Goal: Information Seeking & Learning: Learn about a topic

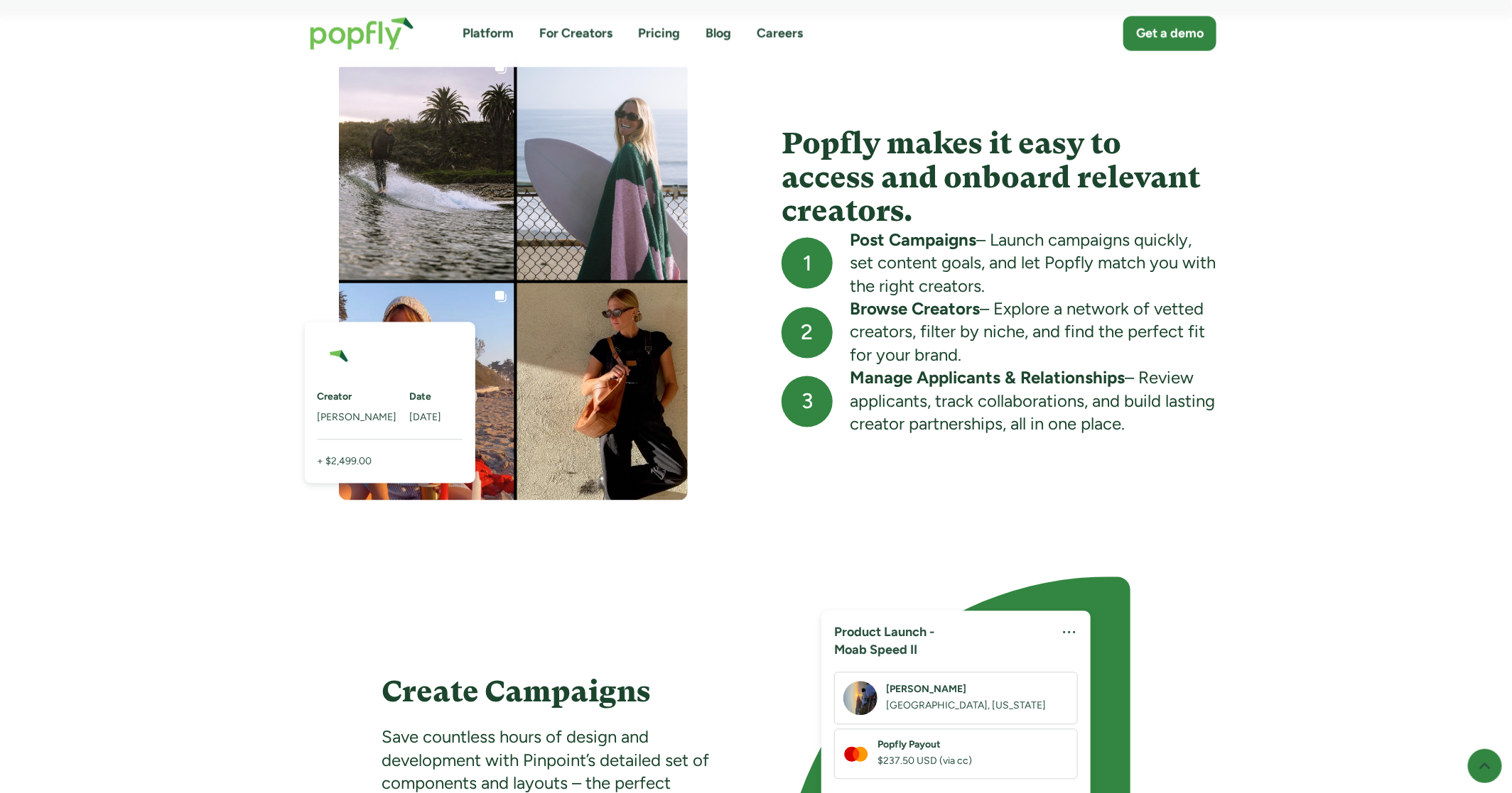
scroll to position [1154, 0]
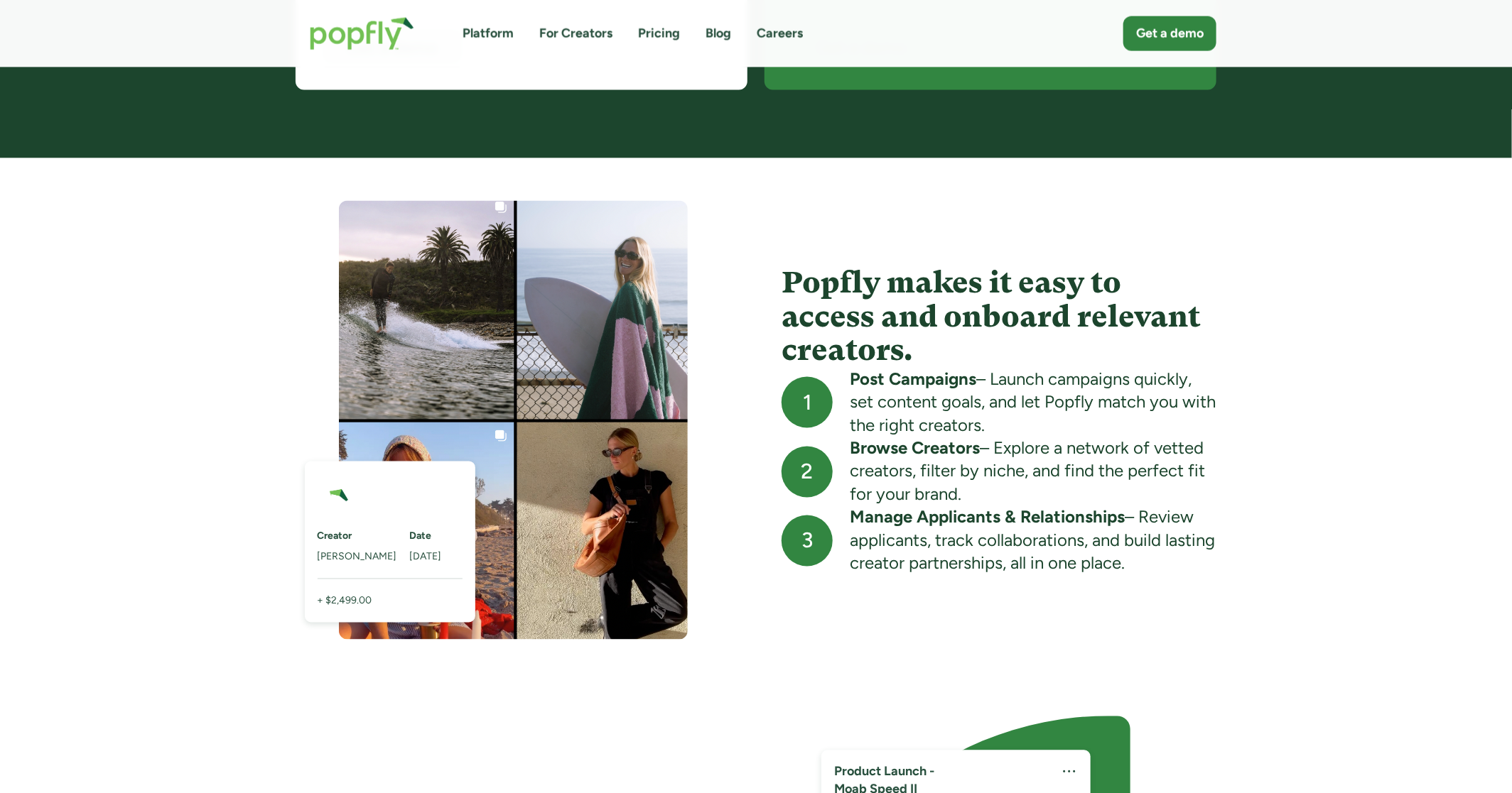
click at [899, 389] on div "Post Campaigns – Launch campaigns quickly, set content goals, and let Popfly ma…" at bounding box center [1033, 403] width 367 height 69
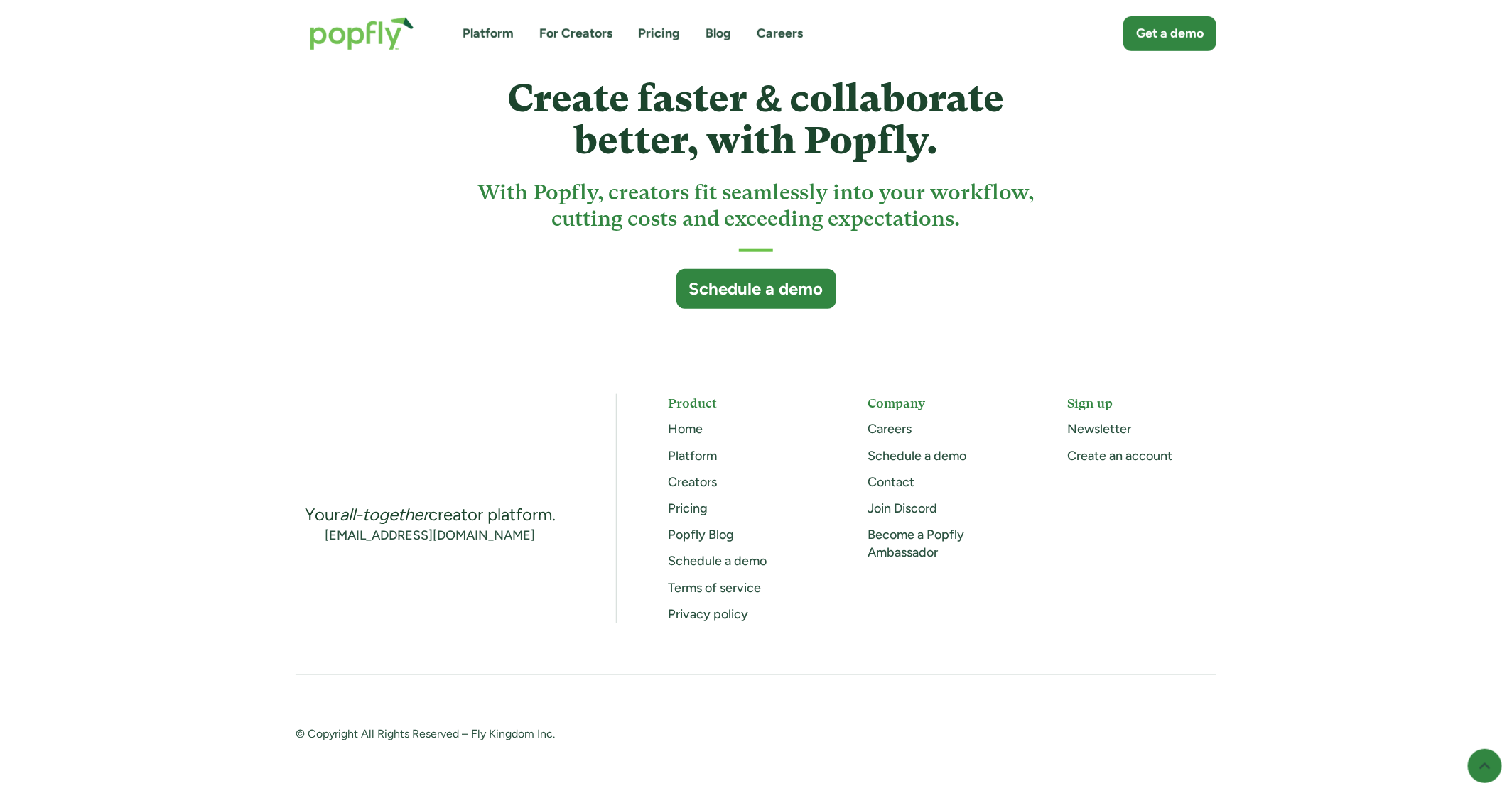
scroll to position [559, 0]
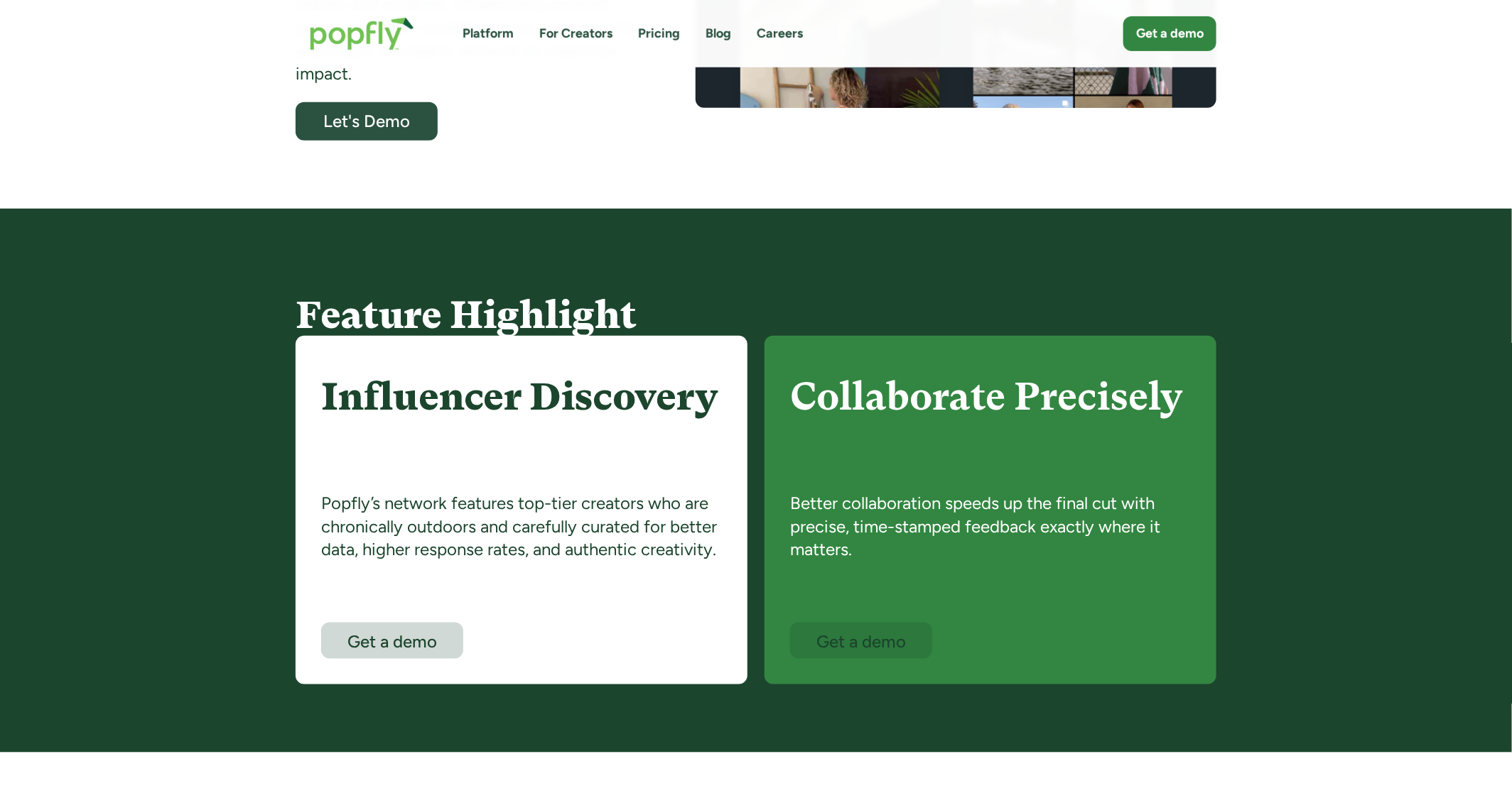
click at [524, 503] on div "Popfly’s network features top-tier creators who are chronically outdoors and ca…" at bounding box center [522, 557] width 401 height 131
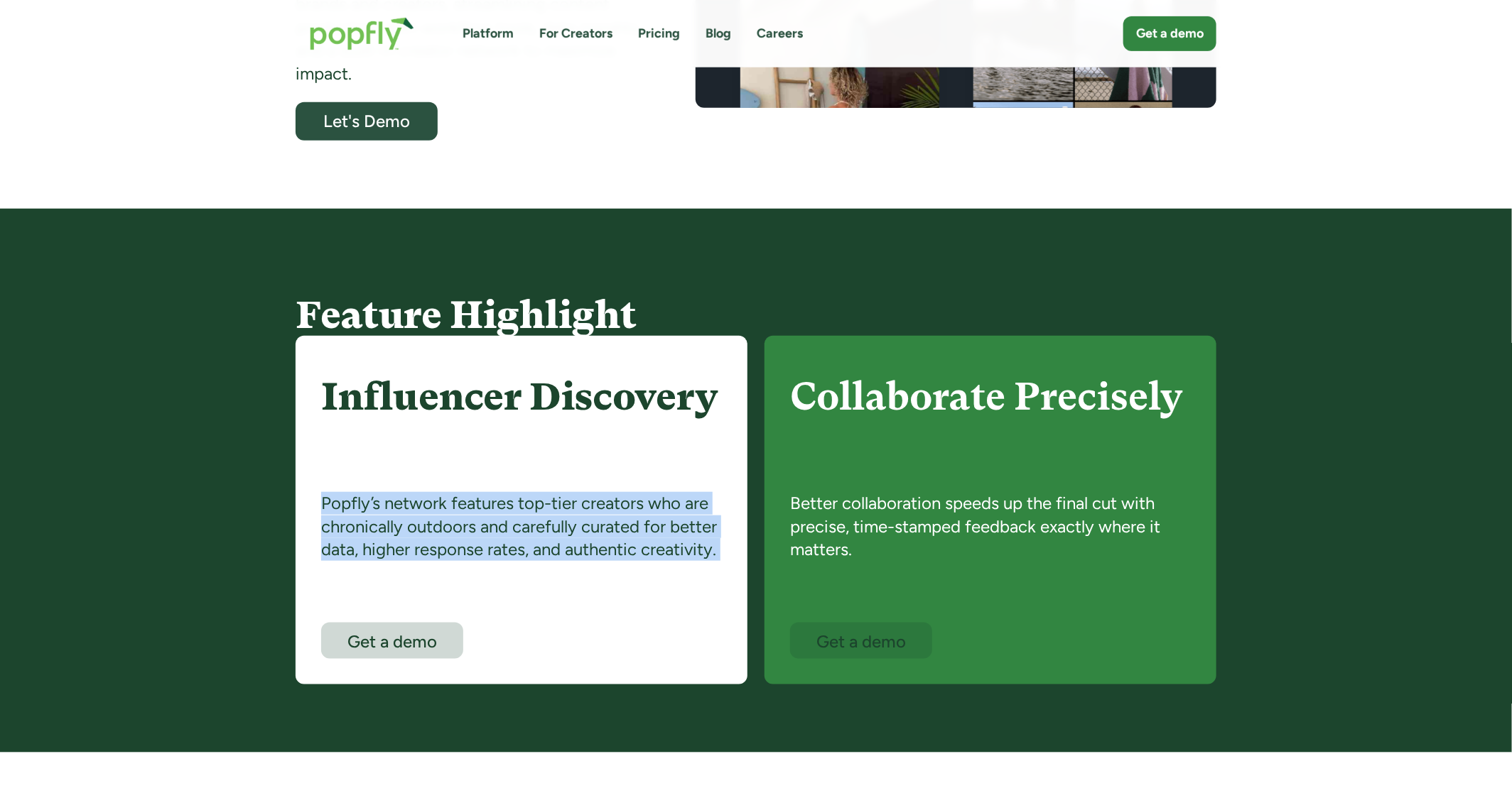
click at [524, 503] on div "Popfly’s network features top-tier creators who are chronically outdoors and ca…" at bounding box center [522, 557] width 401 height 131
copy div "Popfly’s network features top-tier creators who are chronically outdoors and ca…"
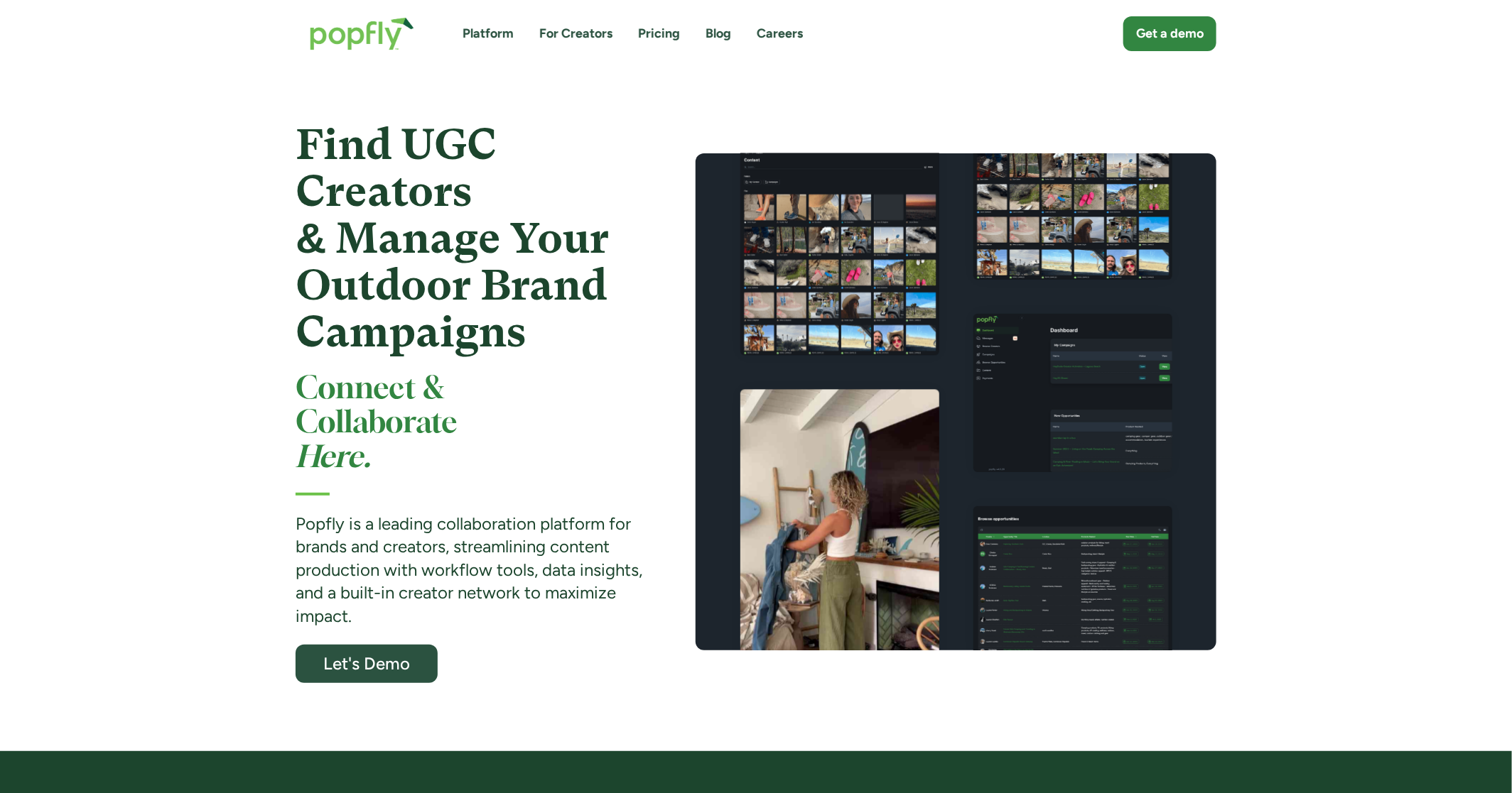
scroll to position [0, 0]
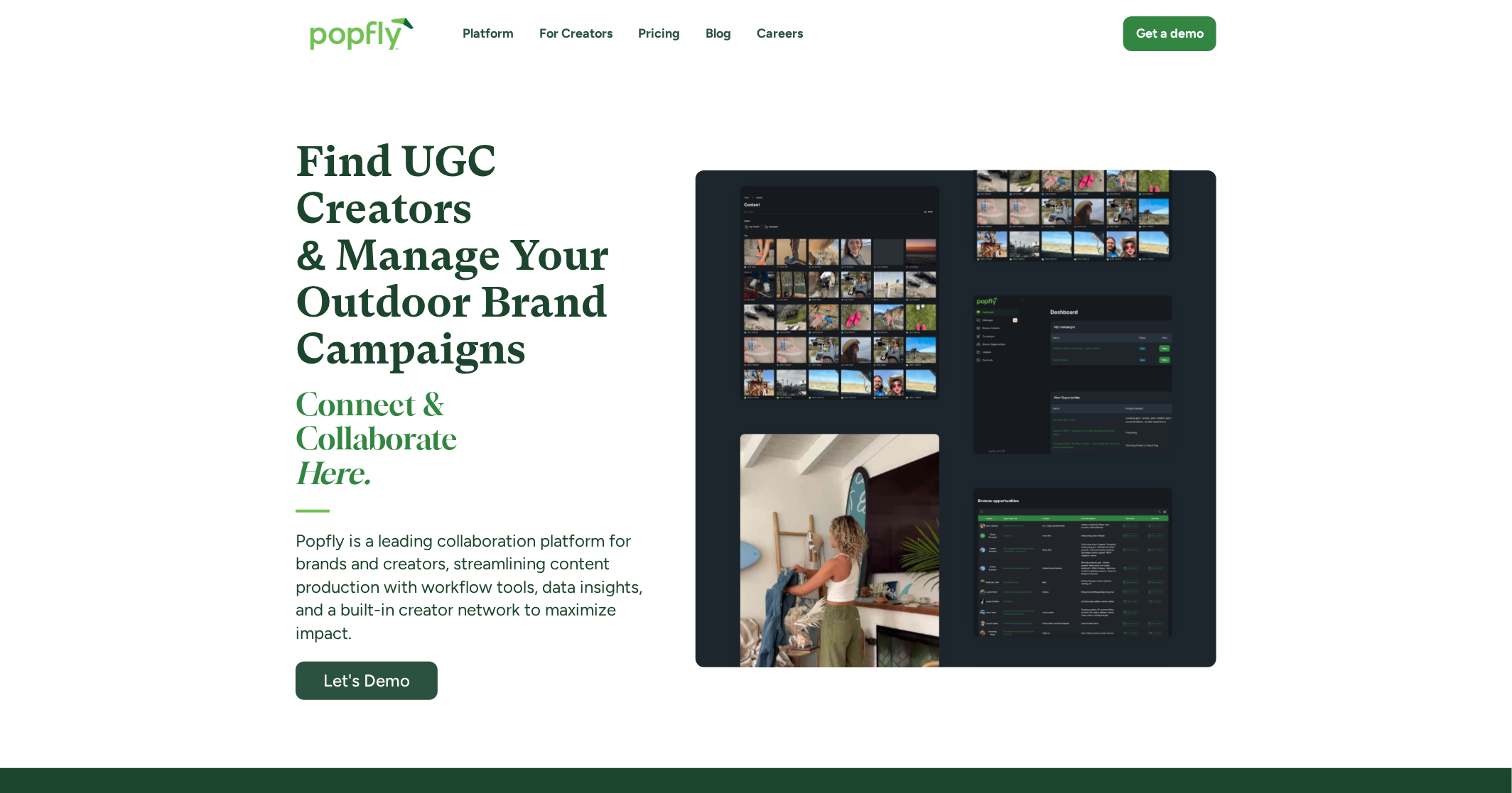
click at [540, 589] on strong "Popfly is a leading collaboration platform for brands and creators, streamlinin…" at bounding box center [469, 586] width 347 height 113
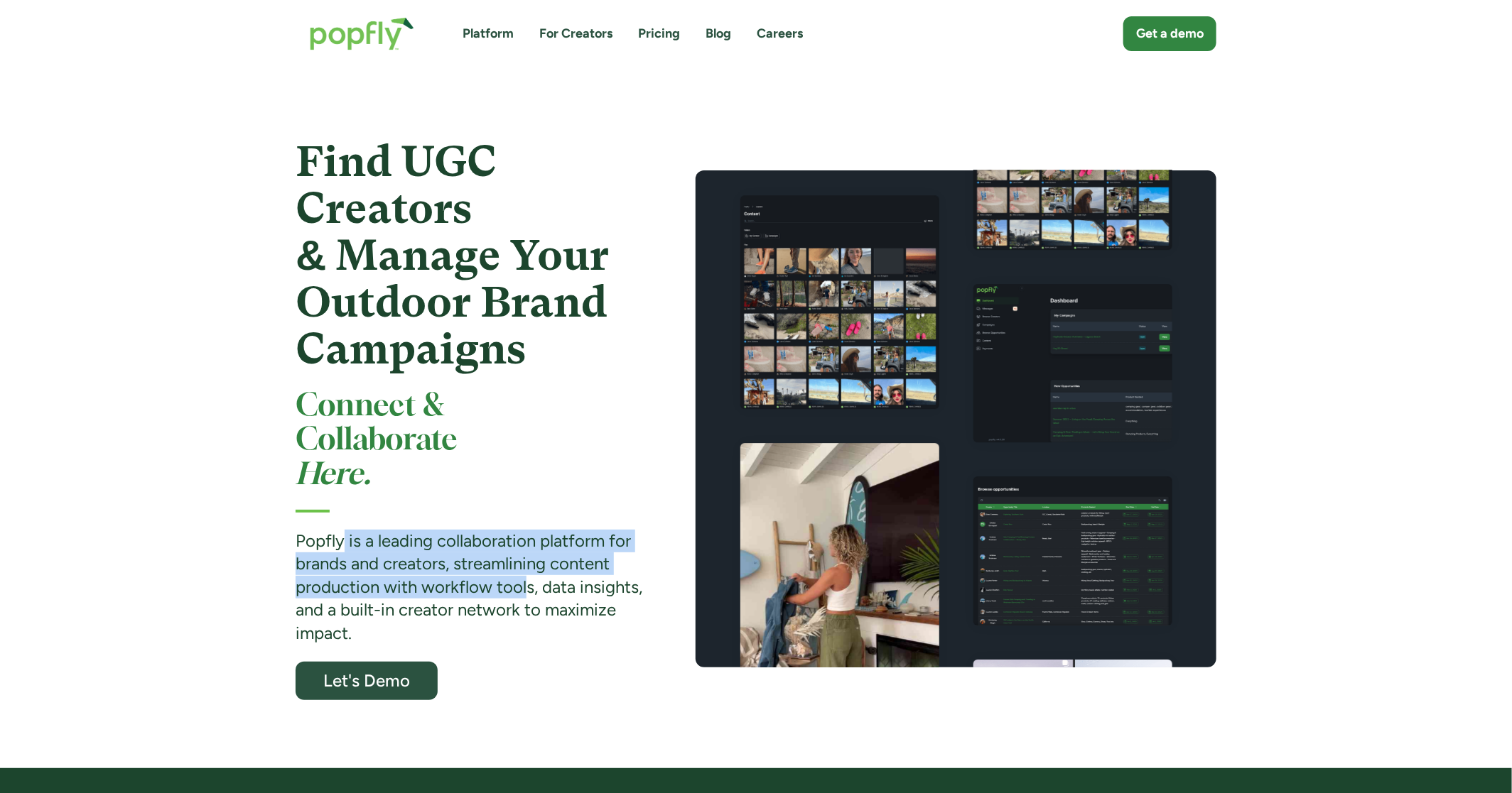
drag, startPoint x: 340, startPoint y: 545, endPoint x: 530, endPoint y: 598, distance: 197.3
click at [530, 598] on div "Popfly is a leading collaboration platform for brands and creators, streamlinin…" at bounding box center [470, 587] width 349 height 115
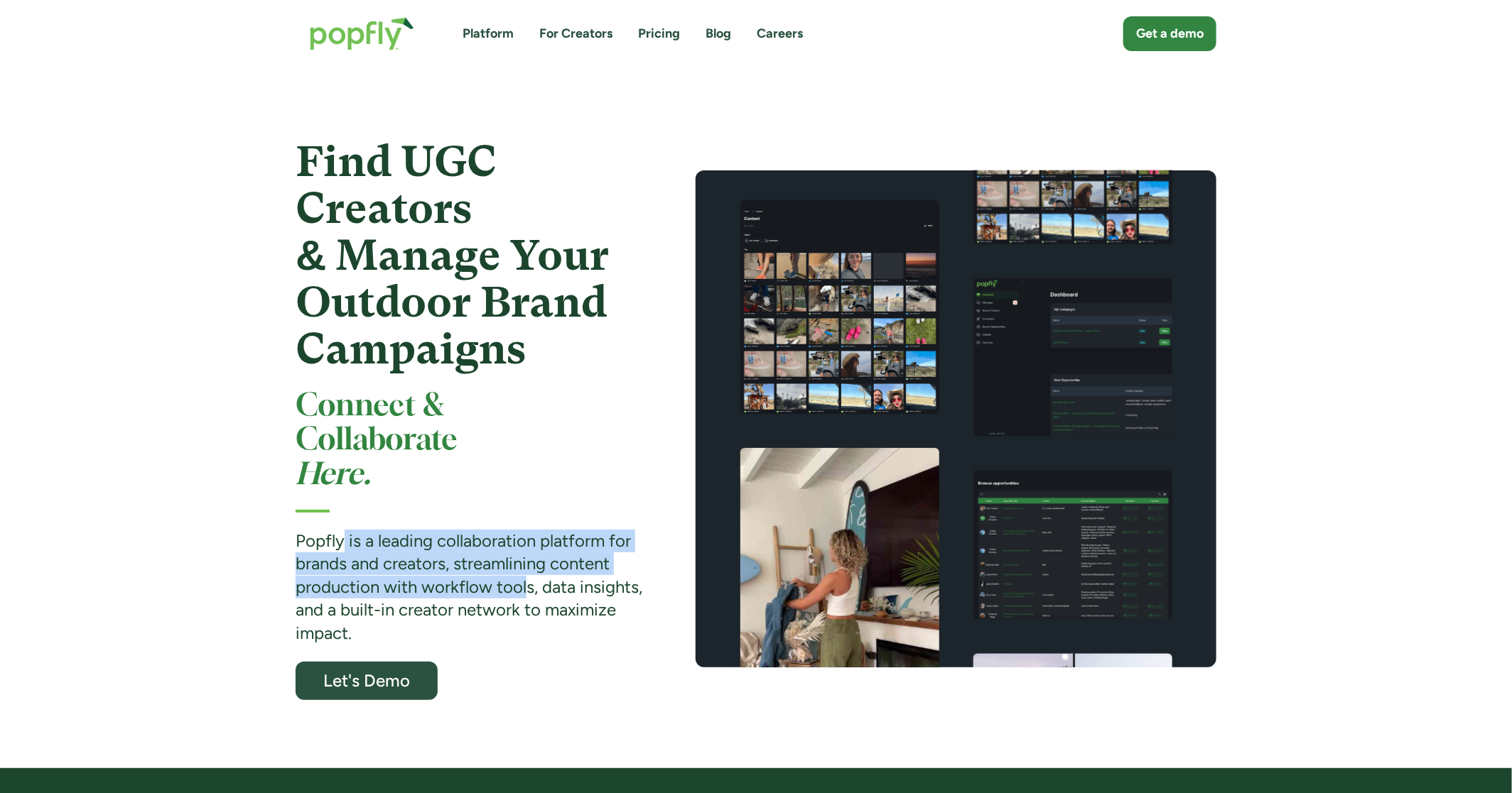
click at [530, 598] on div "Popfly is a leading collaboration platform for brands and creators, streamlinin…" at bounding box center [470, 587] width 349 height 115
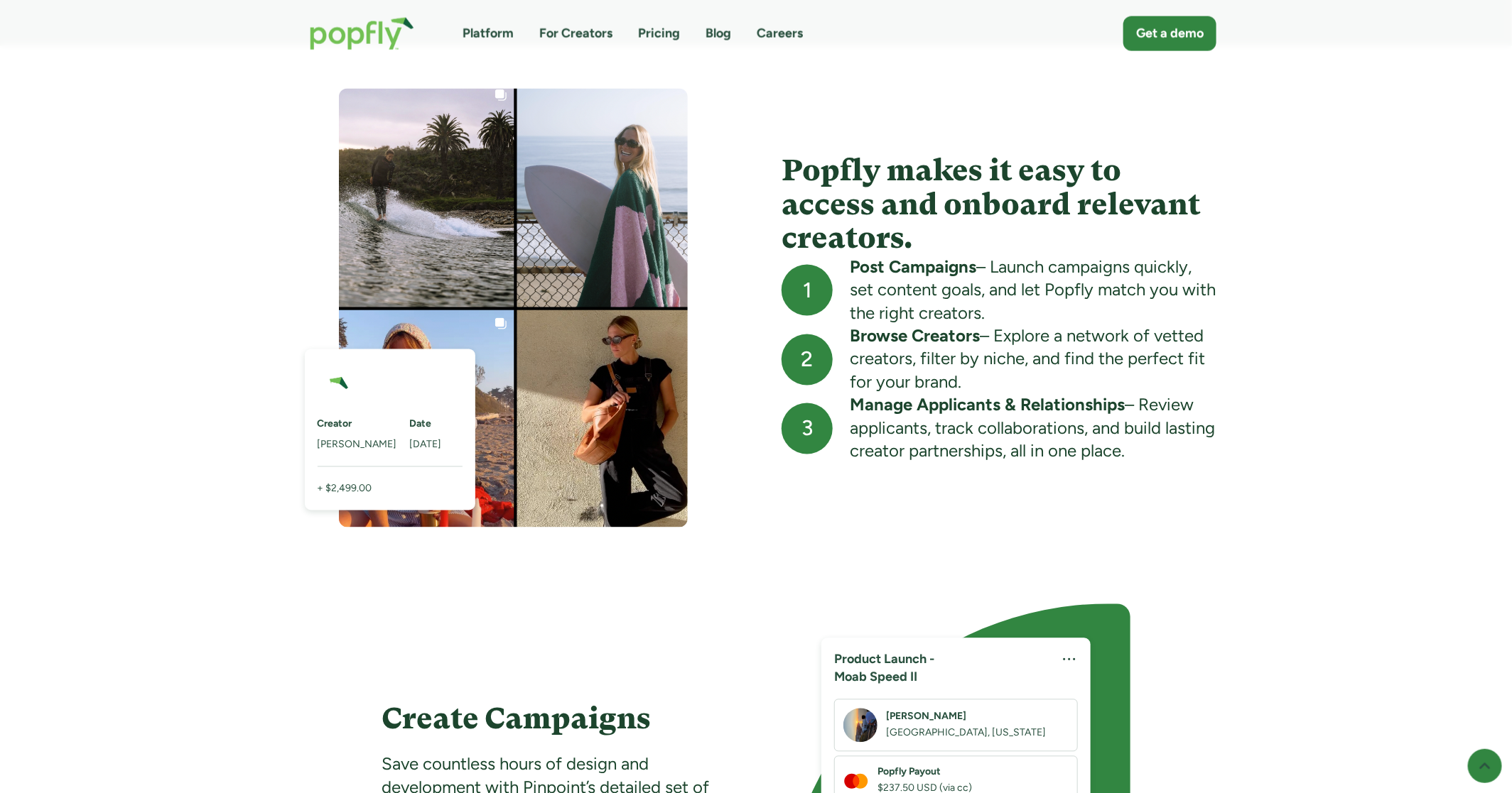
scroll to position [1259, 0]
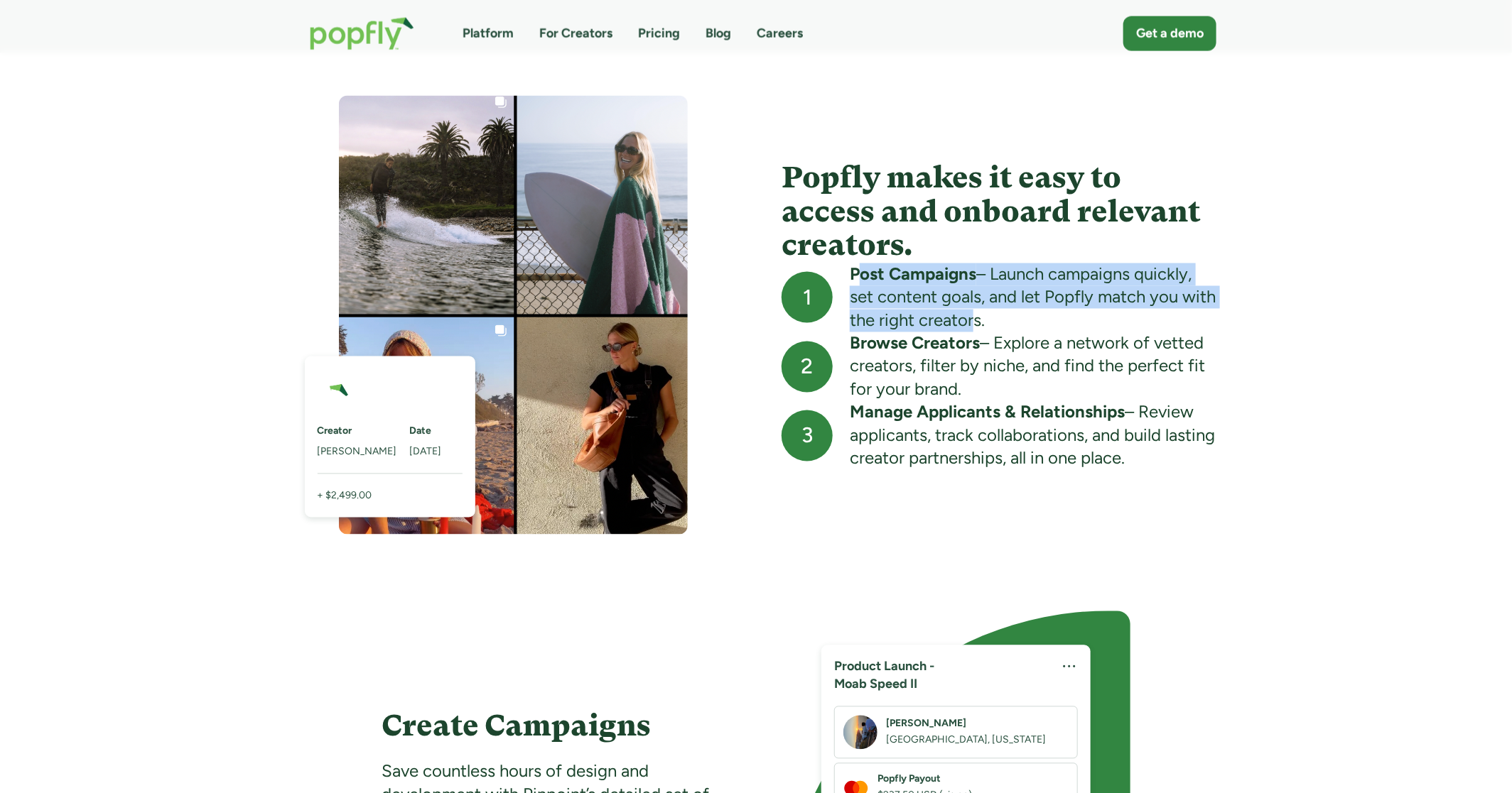
drag, startPoint x: 857, startPoint y: 279, endPoint x: 1009, endPoint y: 321, distance: 157.7
click at [1009, 321] on div "Post Campaigns – Launch campaigns quickly, set content goals, and let Popfly ma…" at bounding box center [1033, 298] width 367 height 69
click at [1009, 322] on div "Post Campaigns – Launch campaigns quickly, set content goals, and let Popfly ma…" at bounding box center [1033, 298] width 367 height 69
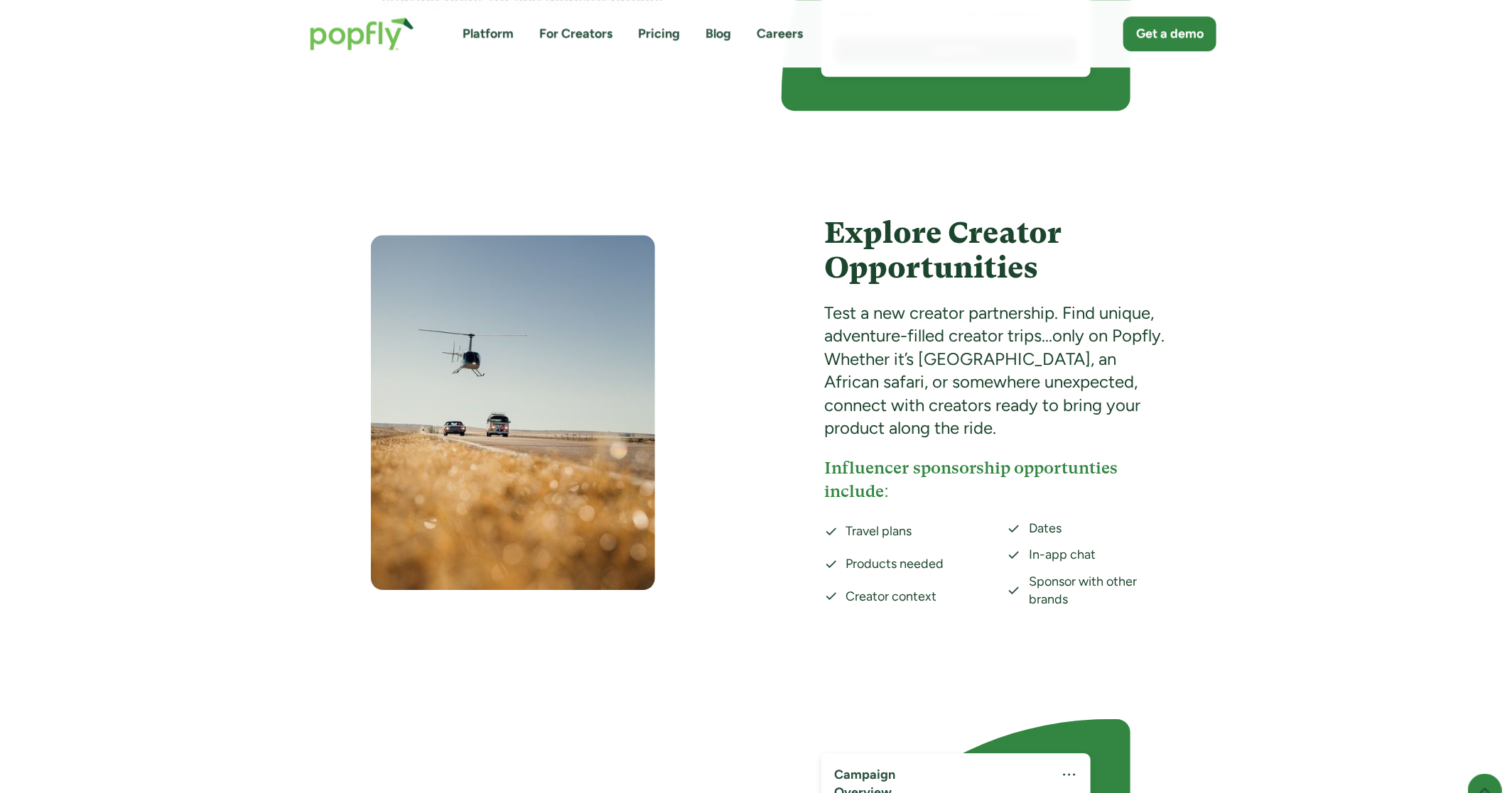
scroll to position [2026, 0]
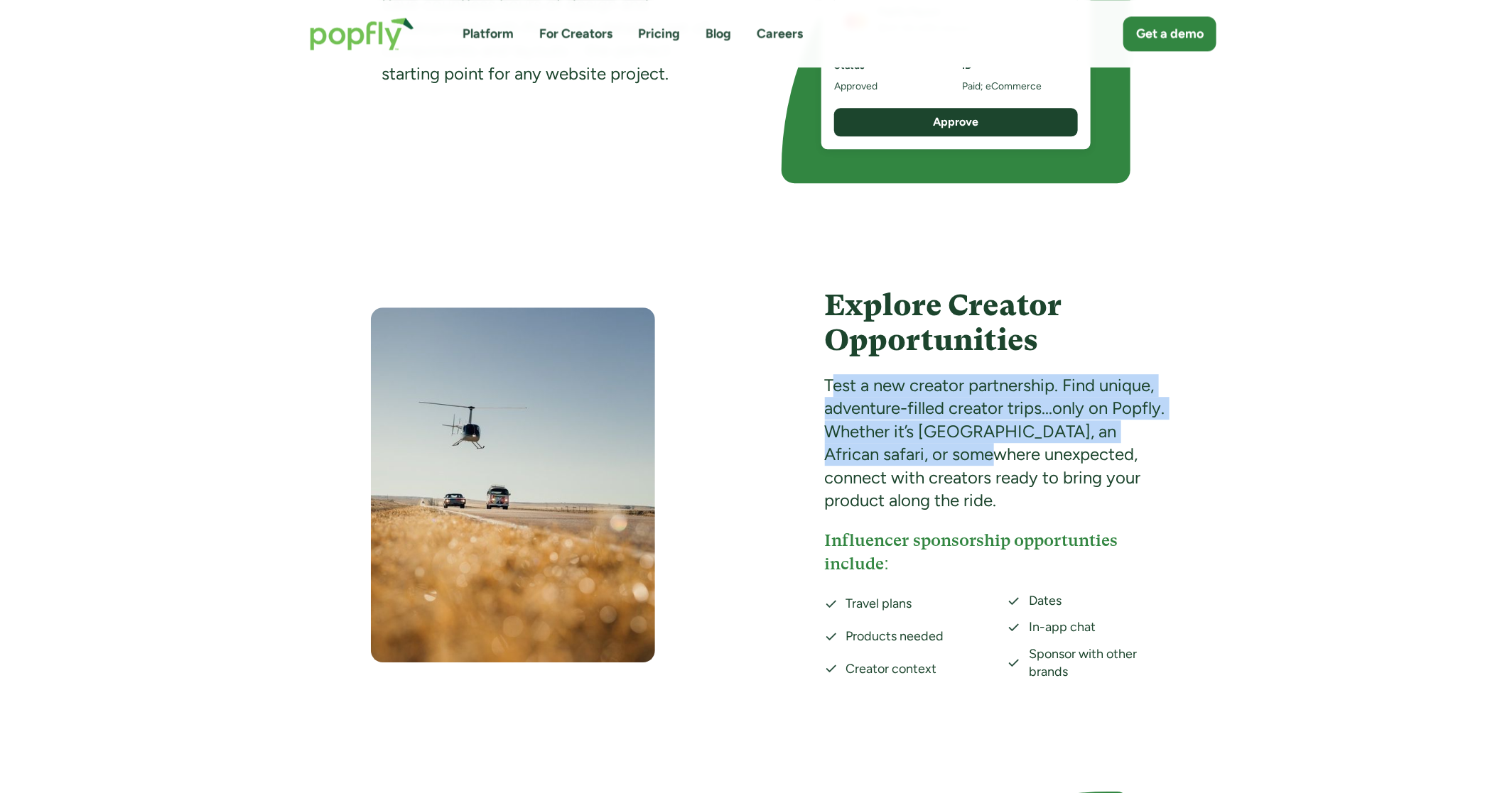
drag, startPoint x: 831, startPoint y: 389, endPoint x: 955, endPoint y: 457, distance: 141.4
click at [957, 458] on div "Test a new creator partnership. Find unique, adventure-filled creator trips...o…" at bounding box center [999, 443] width 349 height 138
click at [955, 457] on div "Test a new creator partnership. Find unique, adventure-filled creator trips...o…" at bounding box center [999, 443] width 349 height 138
drag, startPoint x: 865, startPoint y: 392, endPoint x: 945, endPoint y: 438, distance: 92.3
click at [945, 438] on div "Test a new creator partnership. Find unique, adventure-filled creator trips...o…" at bounding box center [999, 443] width 349 height 138
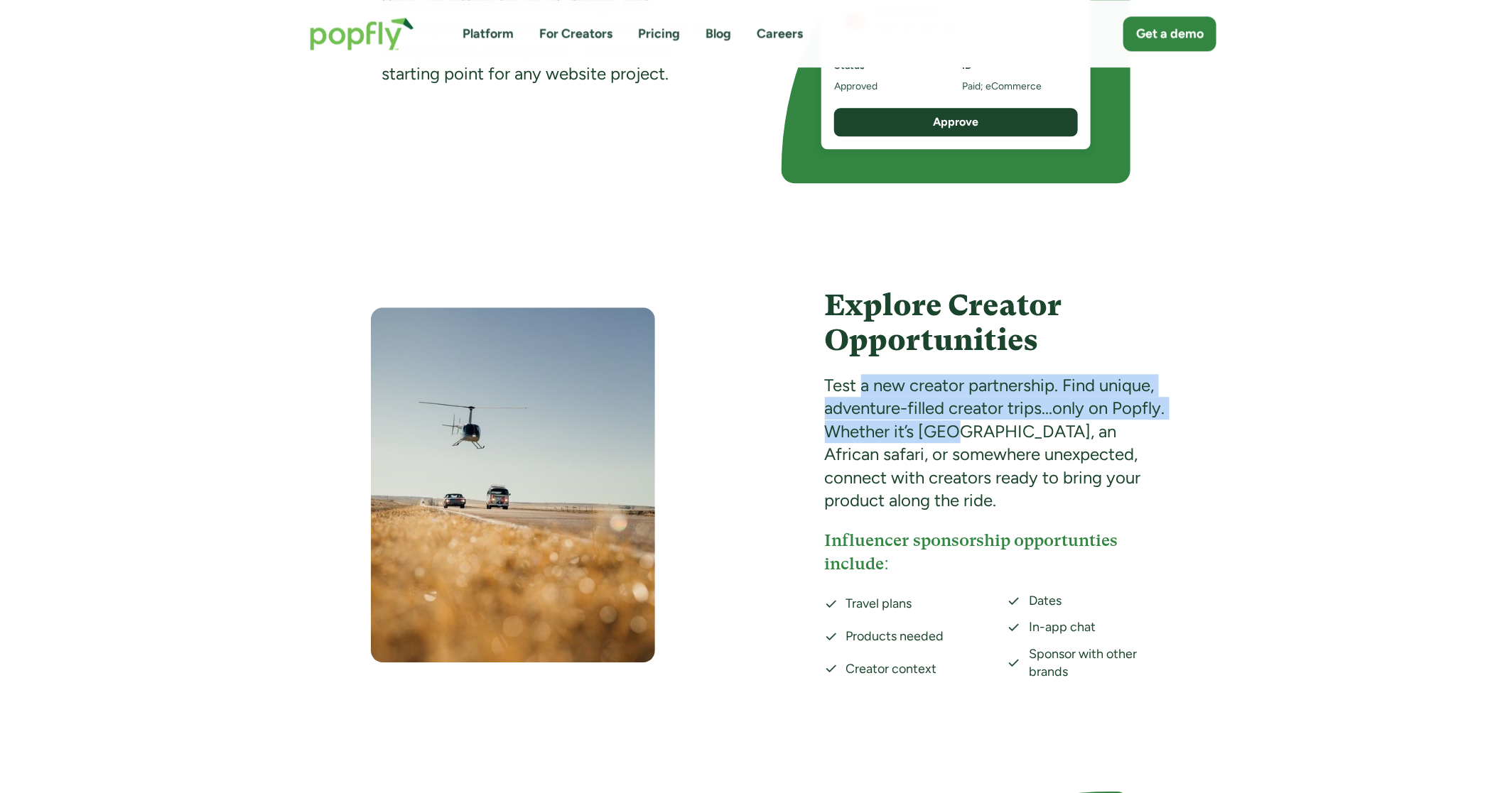
click at [945, 436] on div "Test a new creator partnership. Find unique, adventure-filled creator trips...o…" at bounding box center [999, 443] width 349 height 138
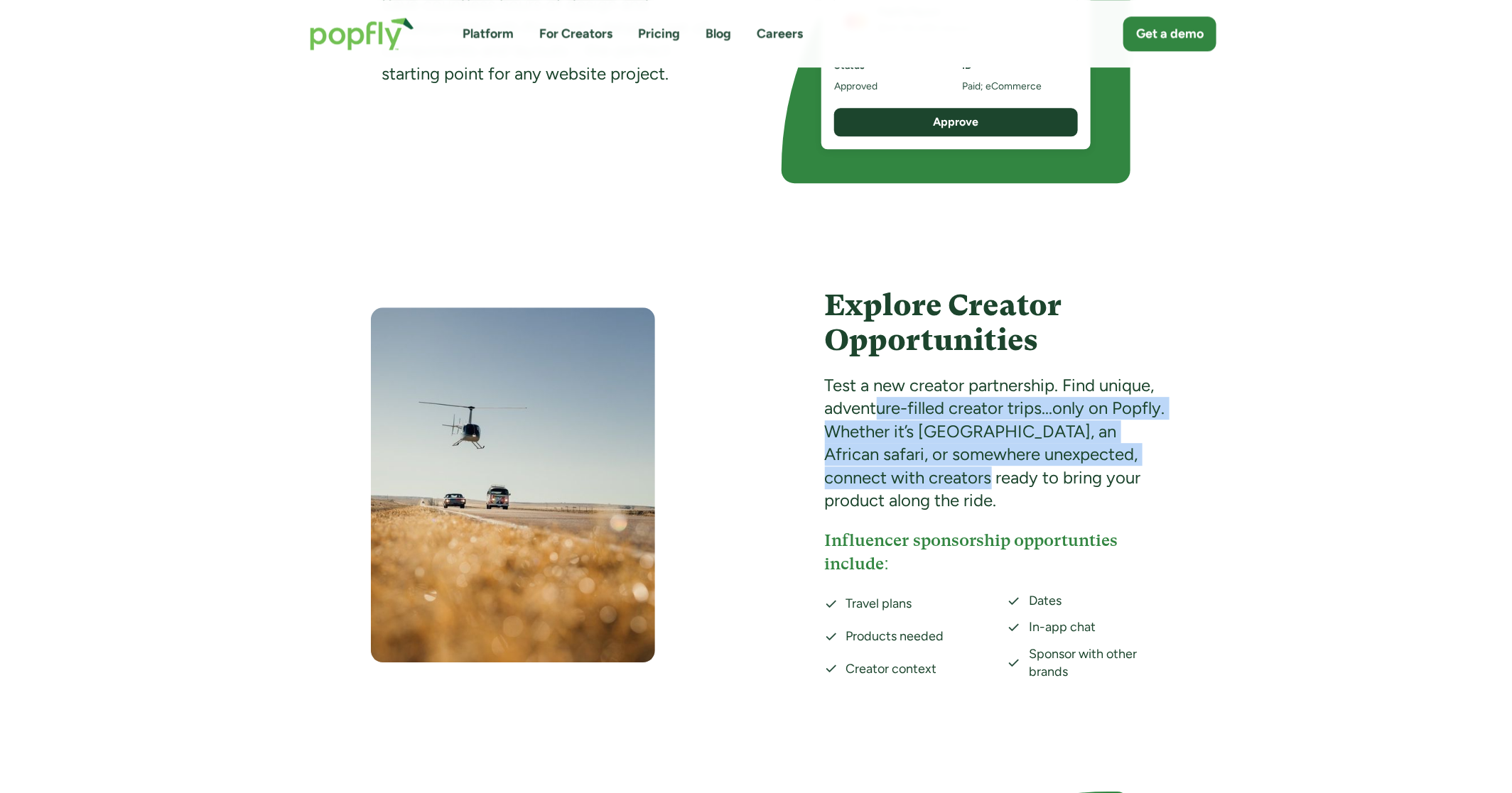
drag, startPoint x: 878, startPoint y: 409, endPoint x: 958, endPoint y: 473, distance: 102.4
click at [958, 473] on div "Test a new creator partnership. Find unique, adventure-filled creator trips...o…" at bounding box center [999, 443] width 349 height 138
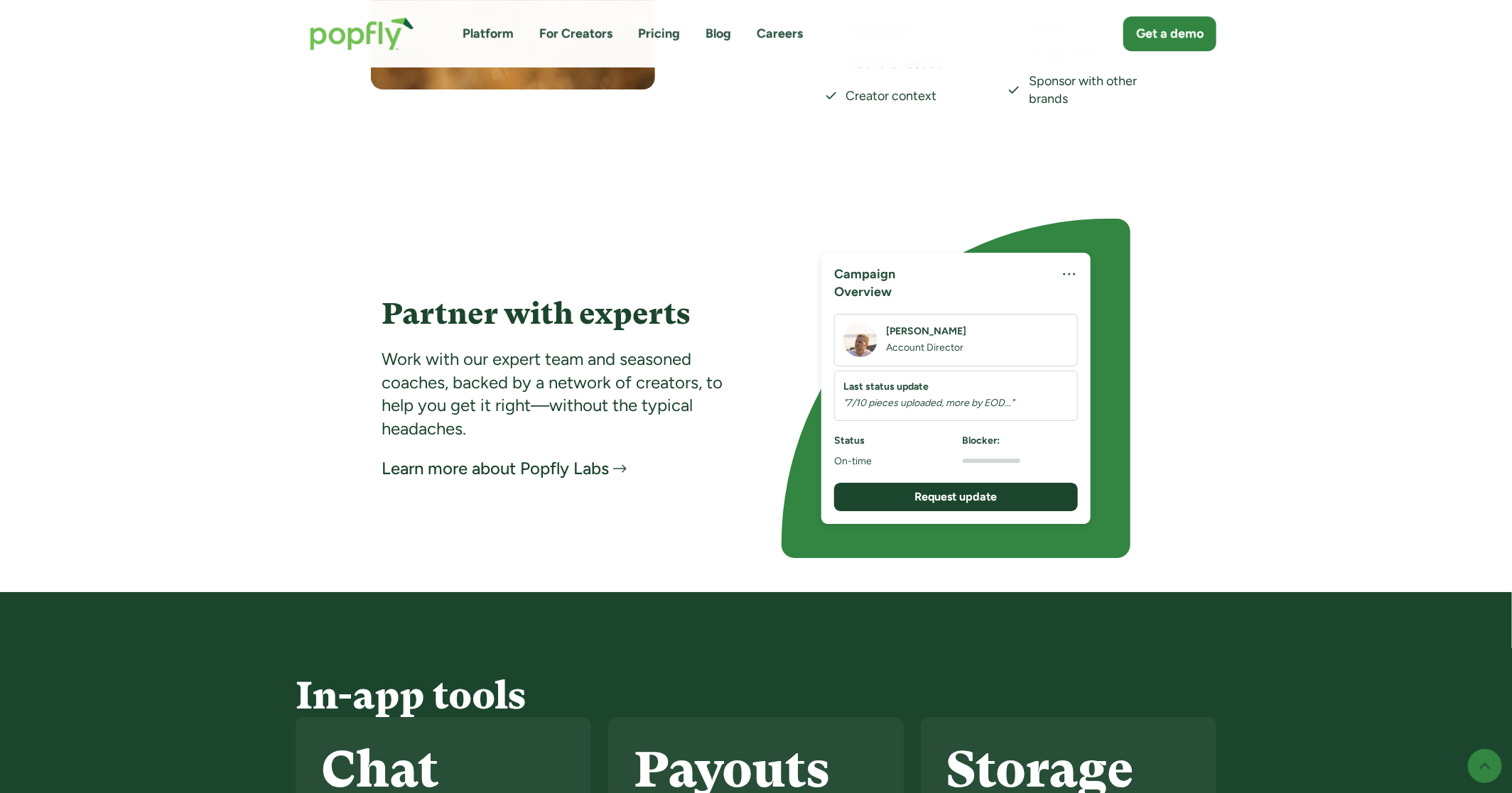
scroll to position [2601, 0]
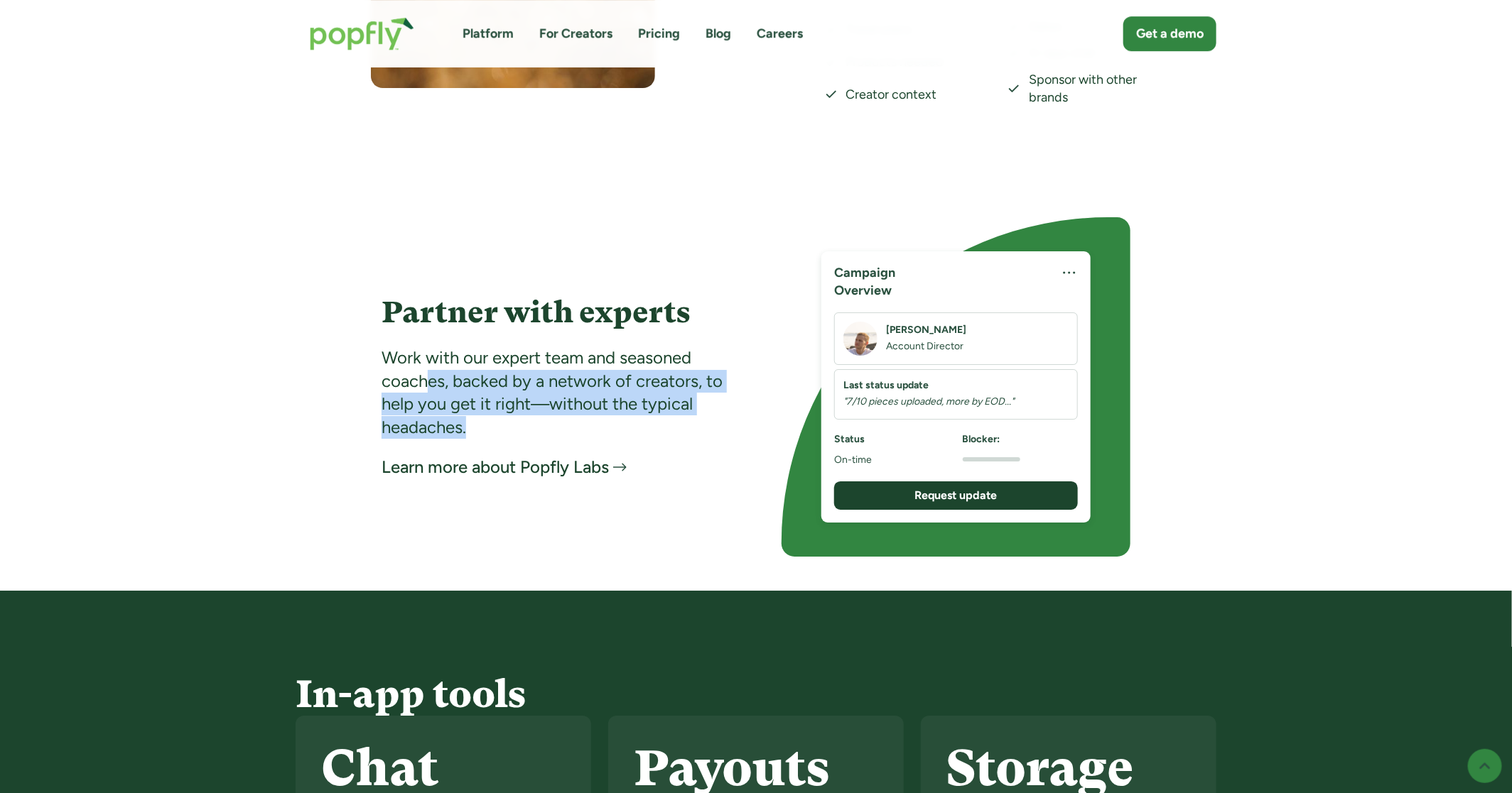
drag, startPoint x: 430, startPoint y: 375, endPoint x: 530, endPoint y: 413, distance: 107.0
click at [530, 413] on div "Work with our expert team and seasoned coaches, backed by a network of creators…" at bounding box center [556, 392] width 349 height 92
click at [530, 412] on div "Work with our expert team and seasoned coaches, backed by a network of creators…" at bounding box center [556, 392] width 349 height 92
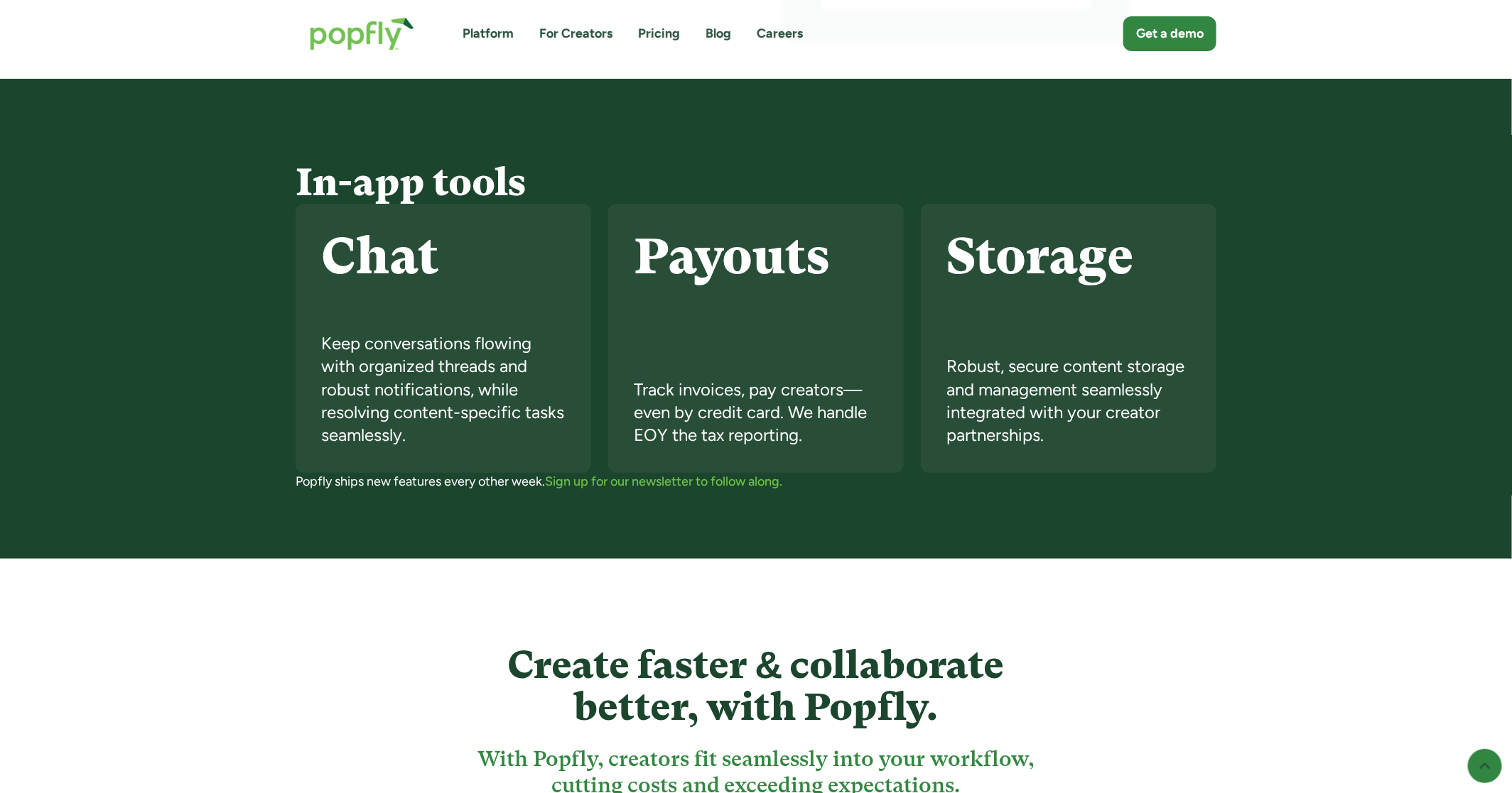
scroll to position [3680, 0]
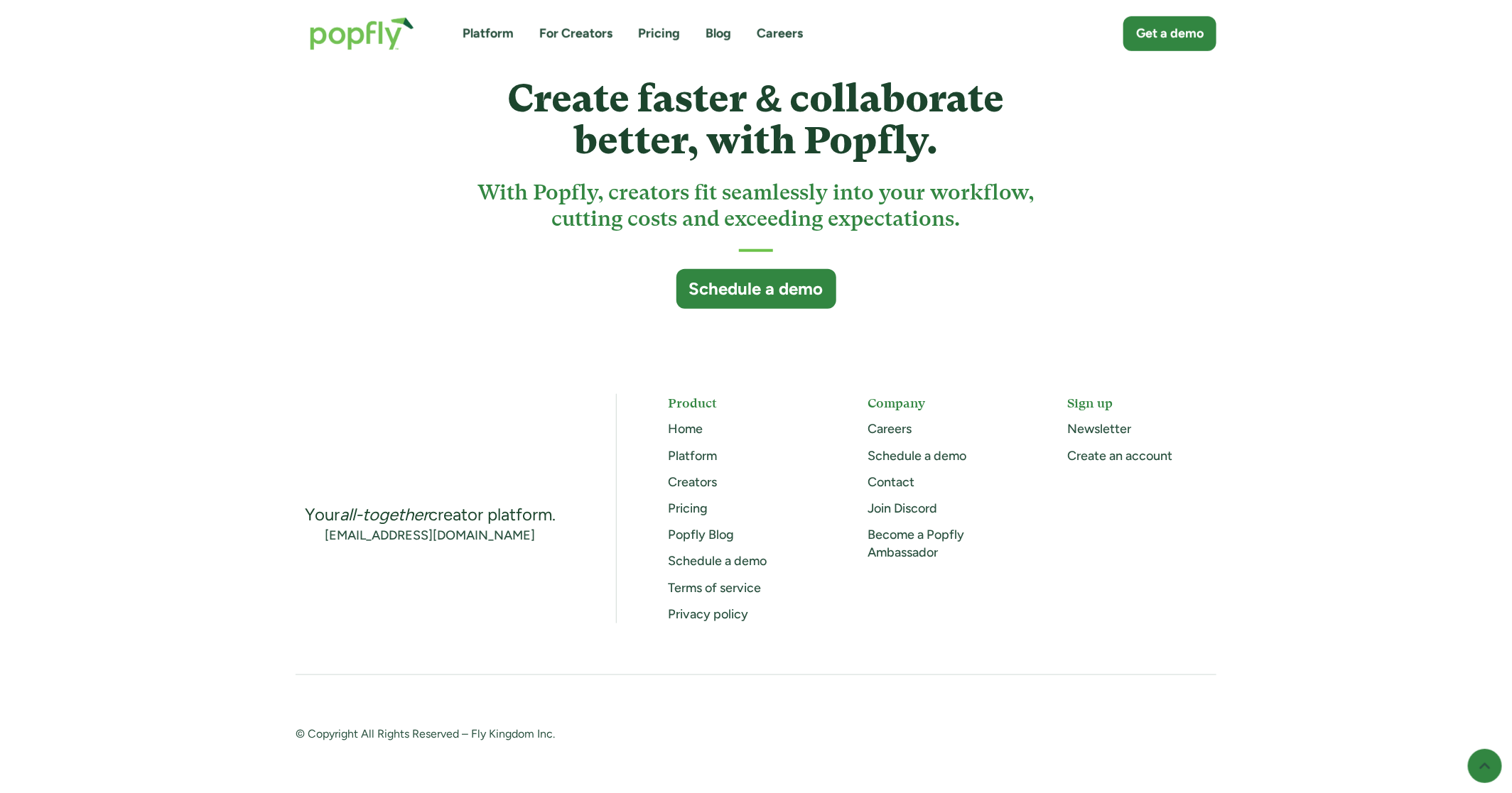
click at [686, 455] on link "Platform" at bounding box center [692, 456] width 49 height 16
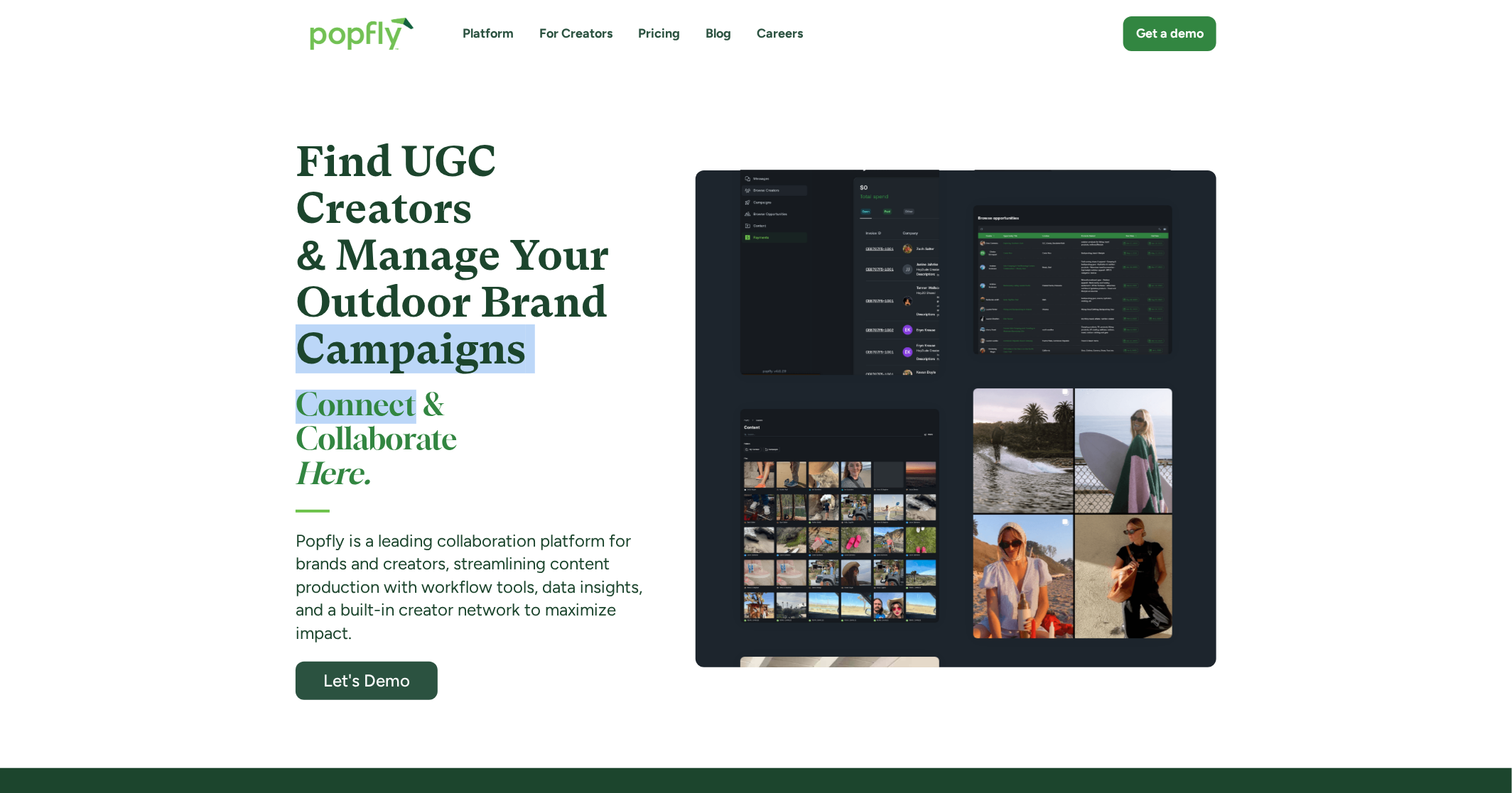
drag, startPoint x: 301, startPoint y: 371, endPoint x: 413, endPoint y: 417, distance: 121.1
click at [413, 418] on div "Find UGC Creators & Manage Your Outdoor Brand Campaigns Connect & Collaborate H…" at bounding box center [470, 419] width 349 height 562
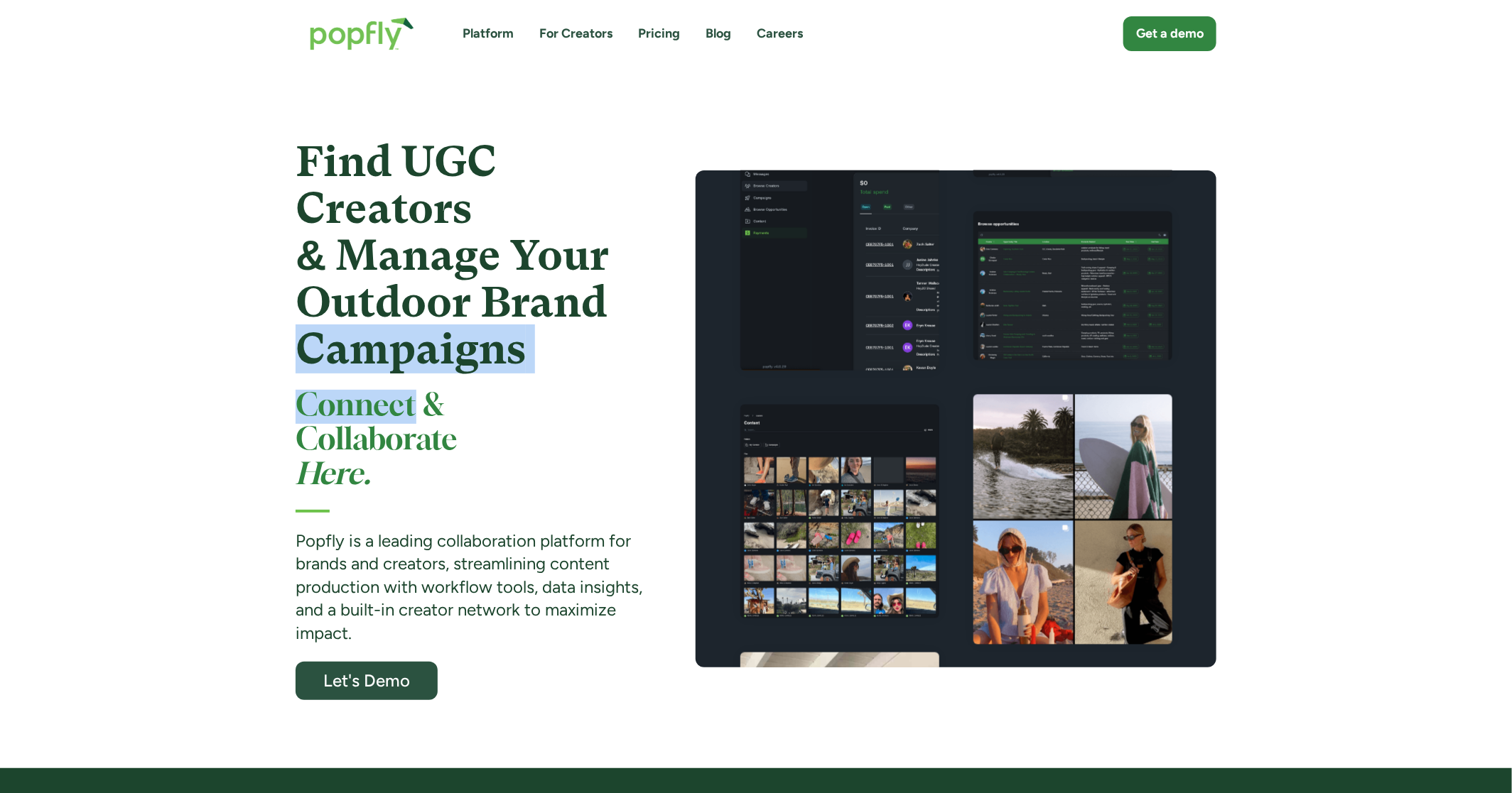
click at [413, 417] on h2 "Connect & Collaborate Here." at bounding box center [470, 440] width 349 height 103
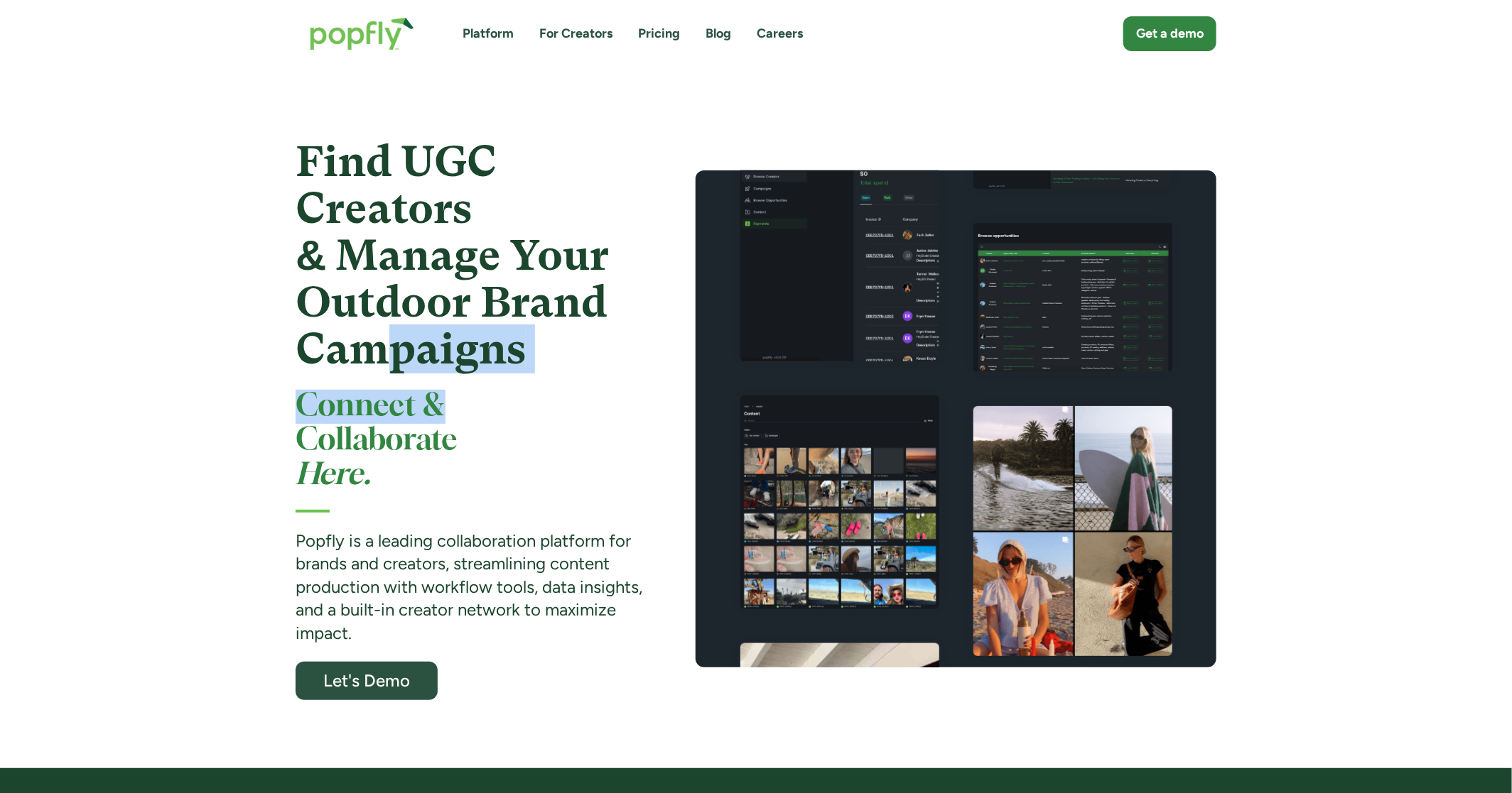
drag, startPoint x: 380, startPoint y: 334, endPoint x: 523, endPoint y: 411, distance: 162.4
click at [522, 411] on div "Find UGC Creators & Manage Your Outdoor Brand Campaigns Connect & Collaborate H…" at bounding box center [470, 419] width 349 height 562
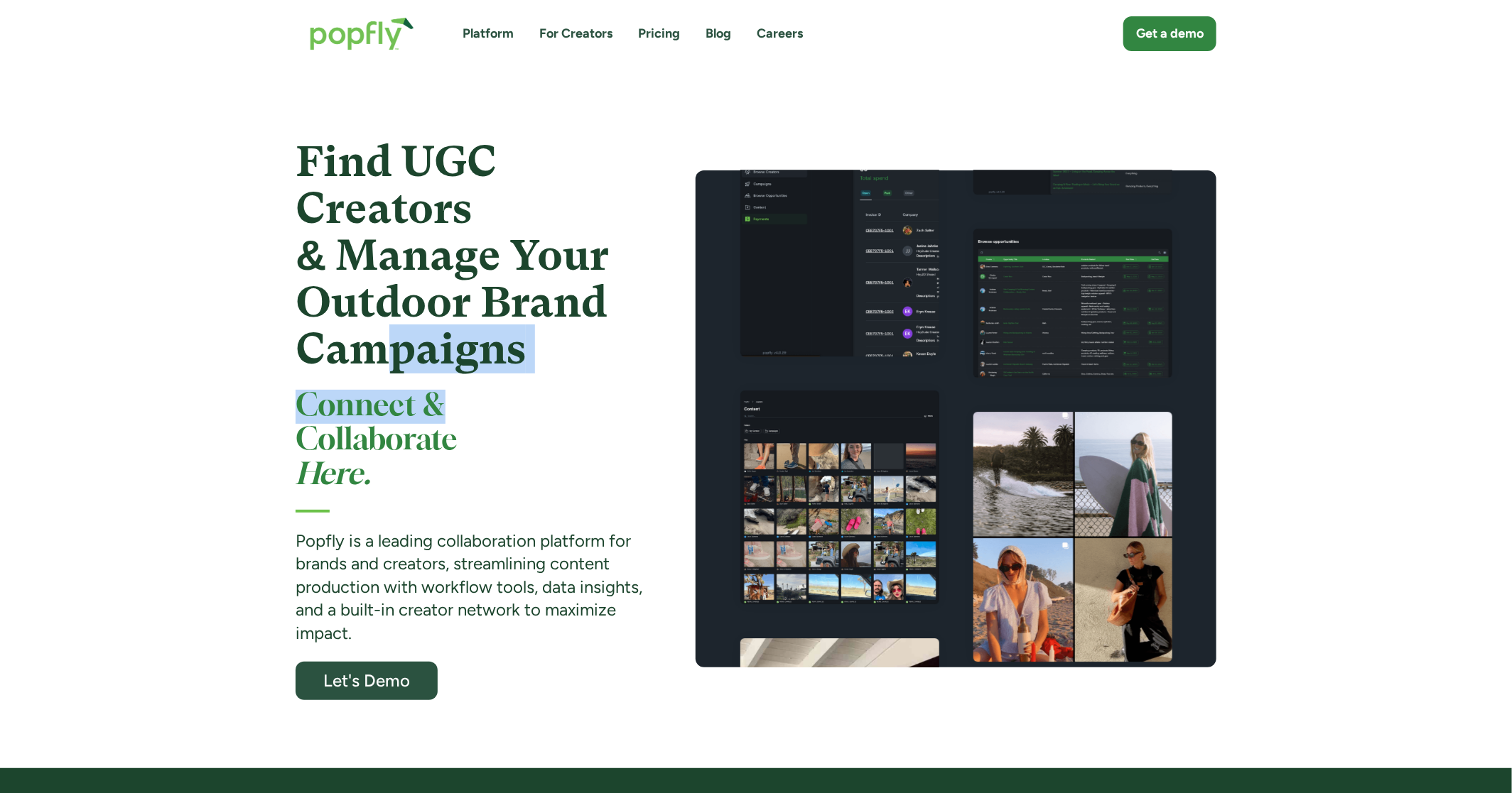
click at [523, 411] on h2 "Connect & Collaborate Here." at bounding box center [470, 440] width 349 height 103
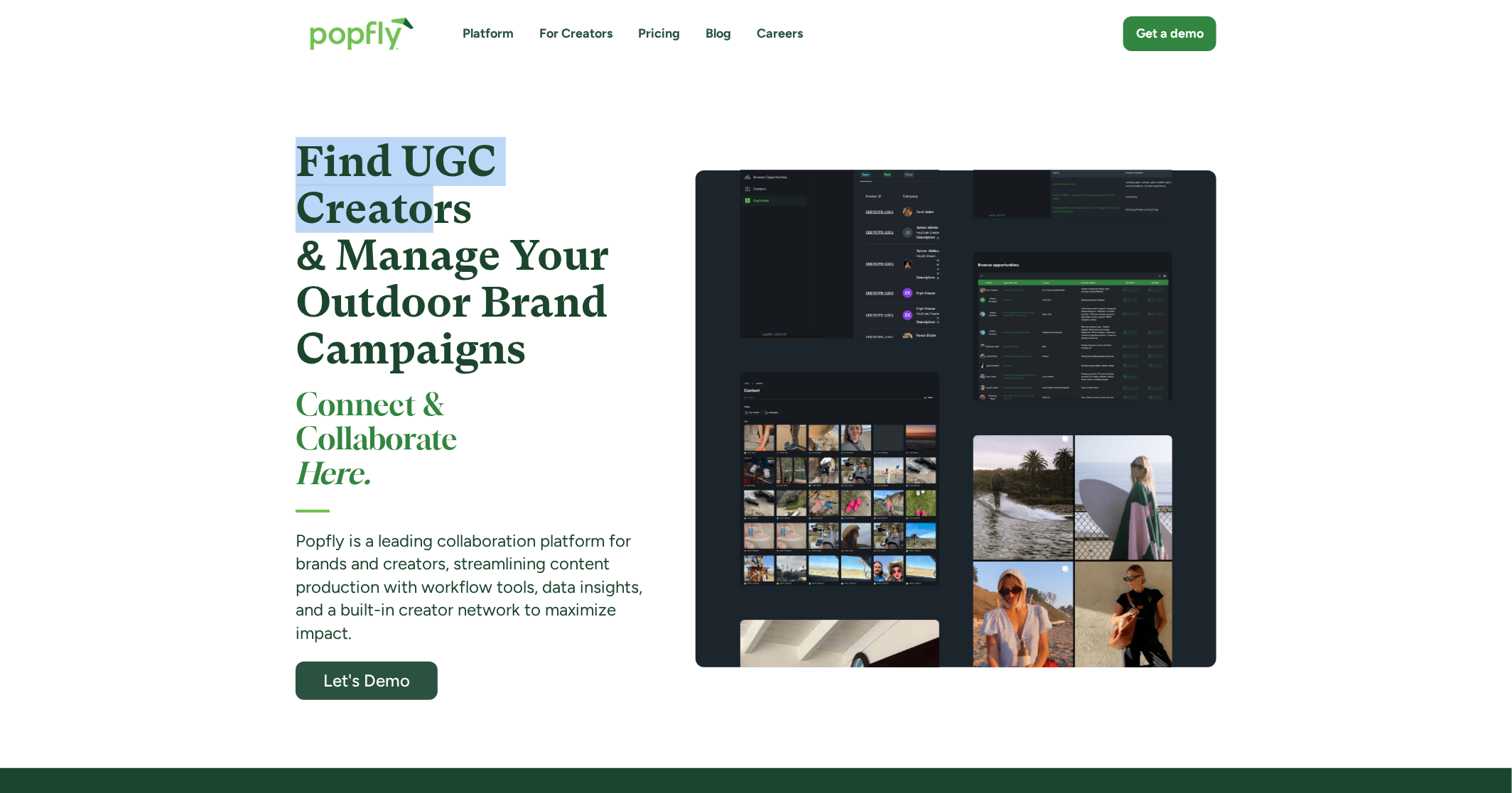
drag, startPoint x: 307, startPoint y: 150, endPoint x: 438, endPoint y: 222, distance: 149.5
click at [438, 222] on strong "Find UGC Creators & Manage Your Outdoor Brand Campaigns" at bounding box center [452, 255] width 313 height 236
click at [438, 226] on strong "Find UGC Creators & Manage Your Outdoor Brand Campaigns" at bounding box center [452, 255] width 313 height 236
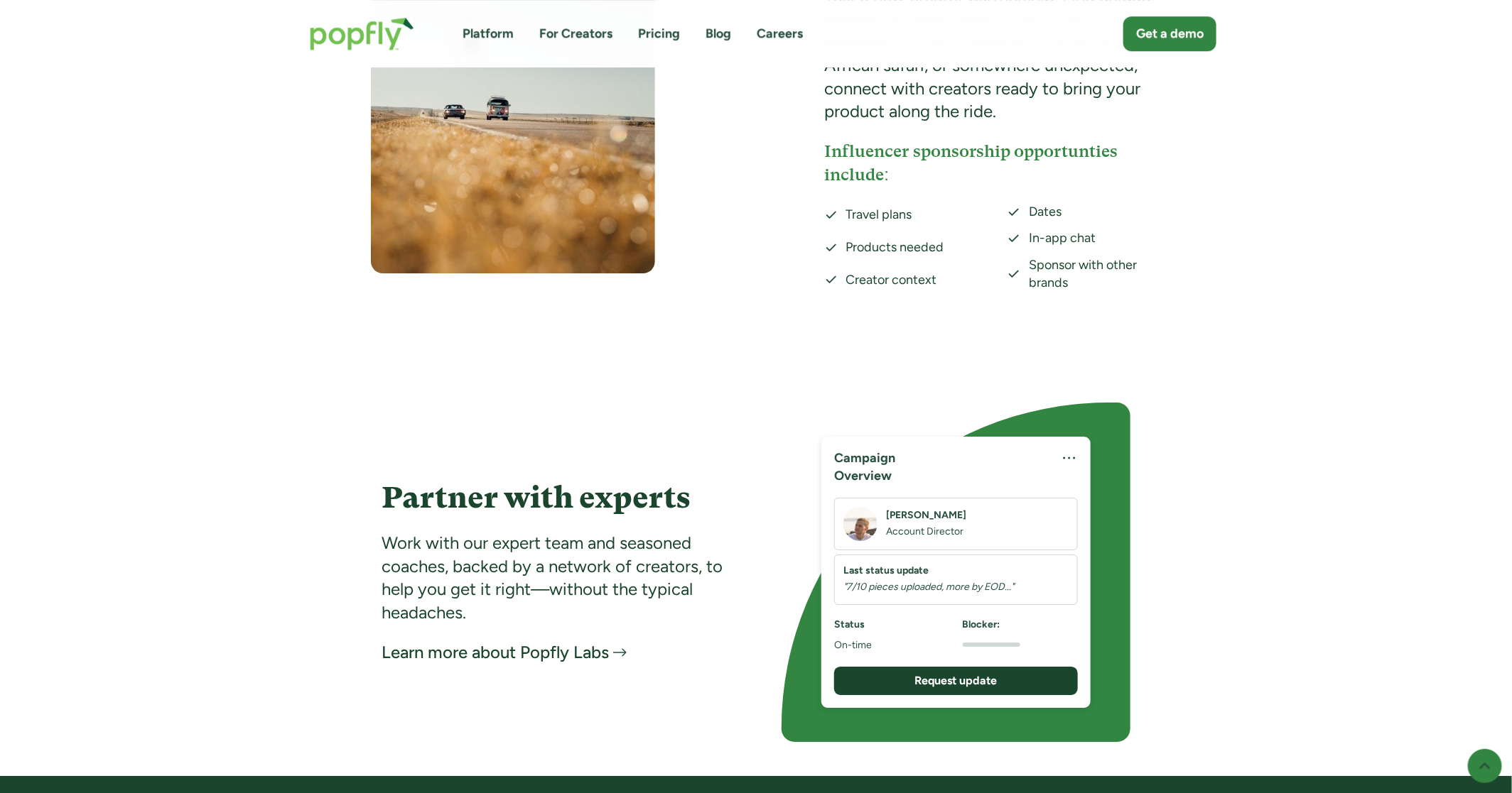
scroll to position [2495, 0]
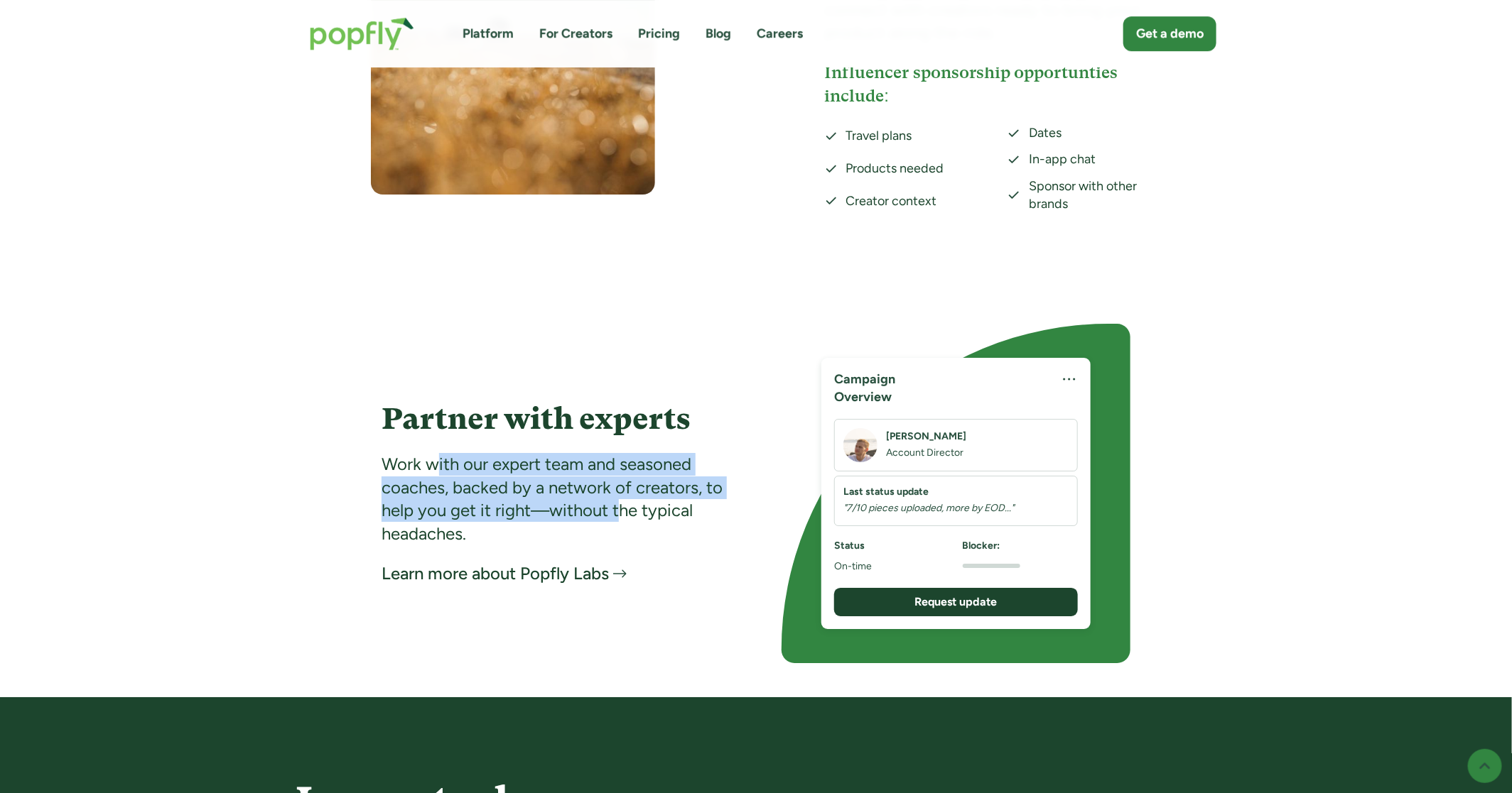
drag, startPoint x: 438, startPoint y: 441, endPoint x: 623, endPoint y: 492, distance: 191.9
click at [625, 492] on div "Work with our expert team and seasoned coaches, backed by a network of creators…" at bounding box center [556, 498] width 349 height 92
click at [623, 492] on div "Work with our expert team and seasoned coaches, backed by a network of creators…" at bounding box center [556, 498] width 349 height 92
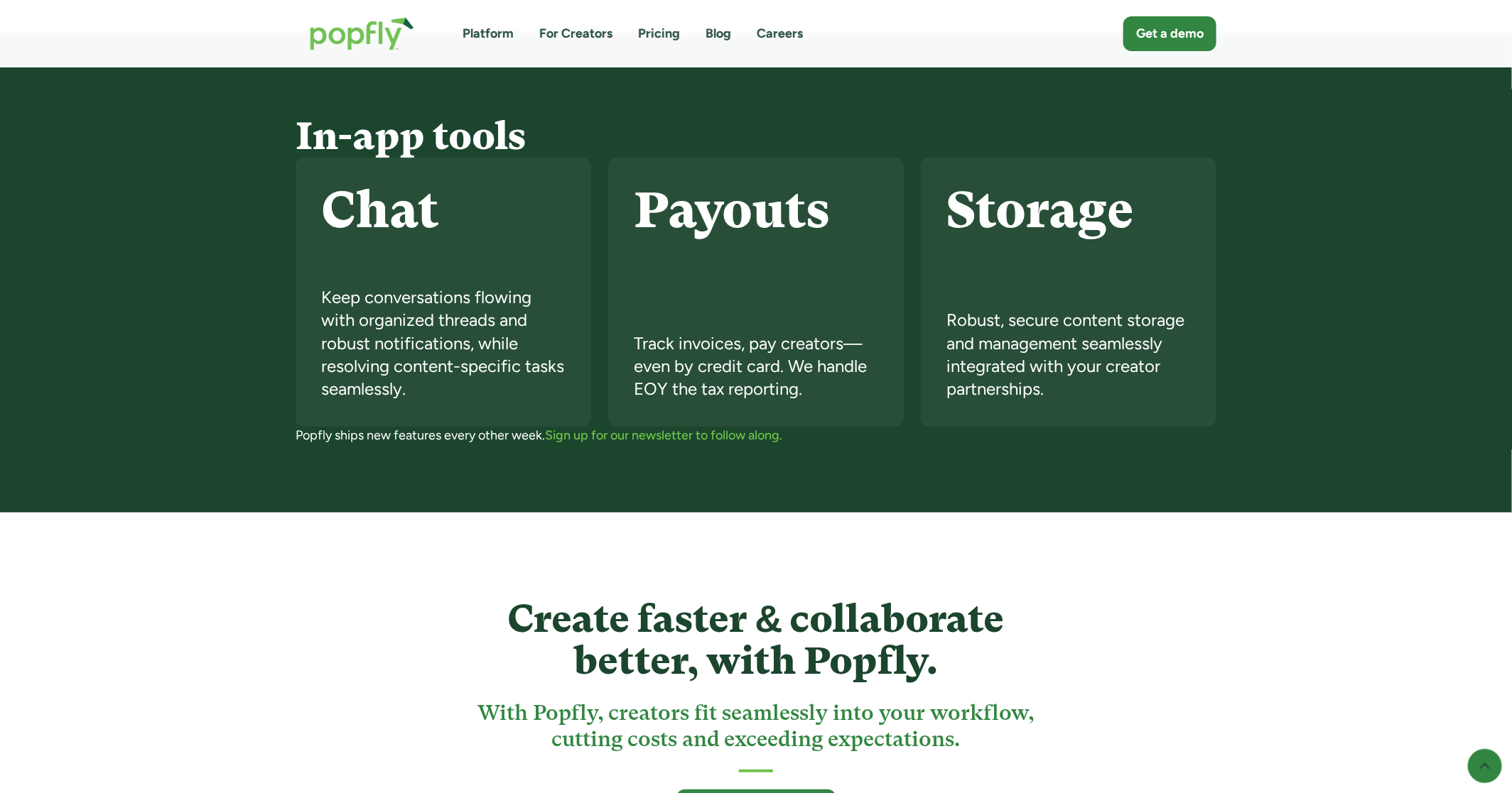
scroll to position [3160, 0]
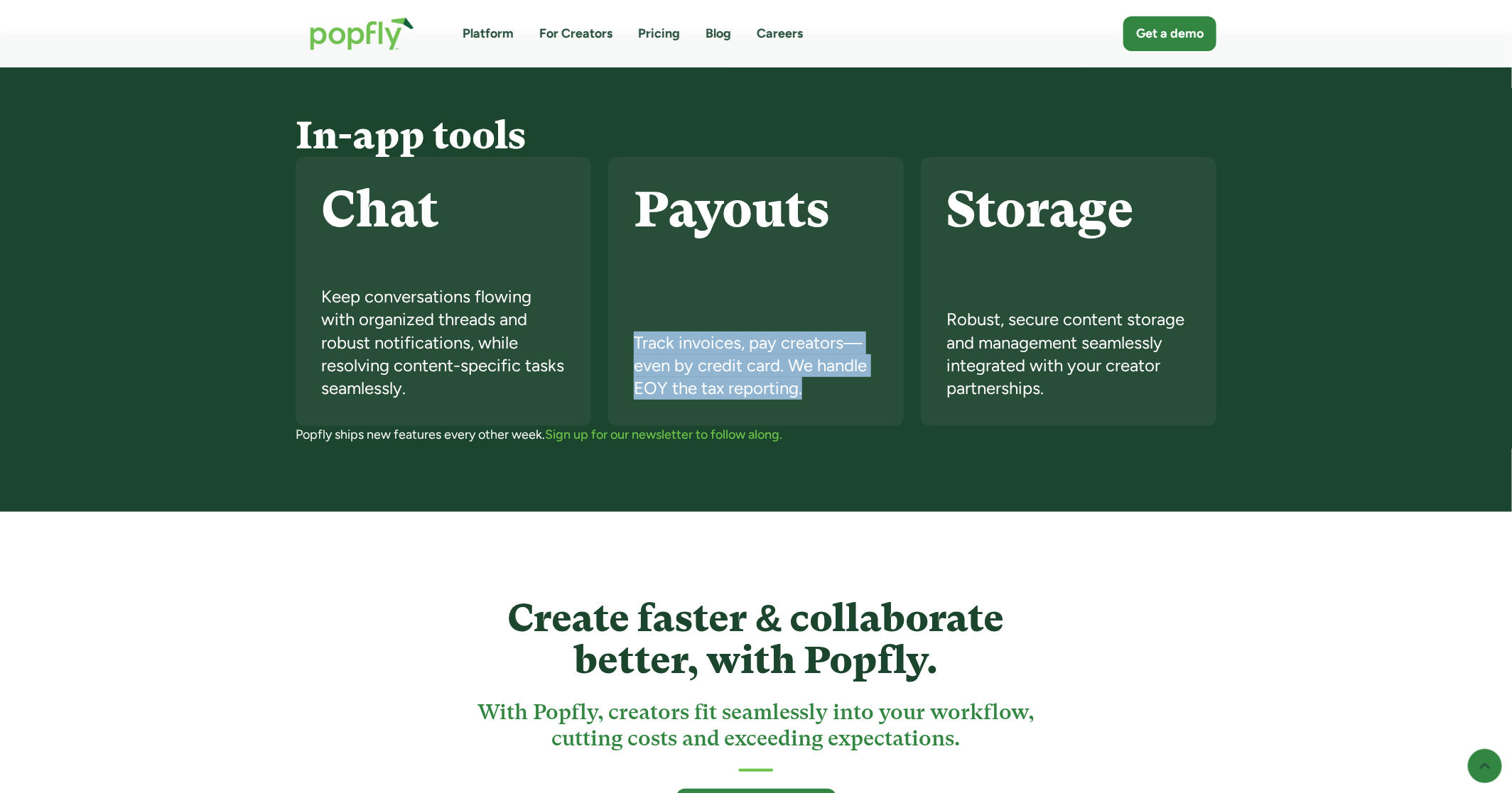
drag, startPoint x: 662, startPoint y: 329, endPoint x: 815, endPoint y: 389, distance: 164.3
click at [815, 389] on div "Track invoices, pay creators—even by credit card. We handle EOY the tax reporti…" at bounding box center [756, 366] width 245 height 69
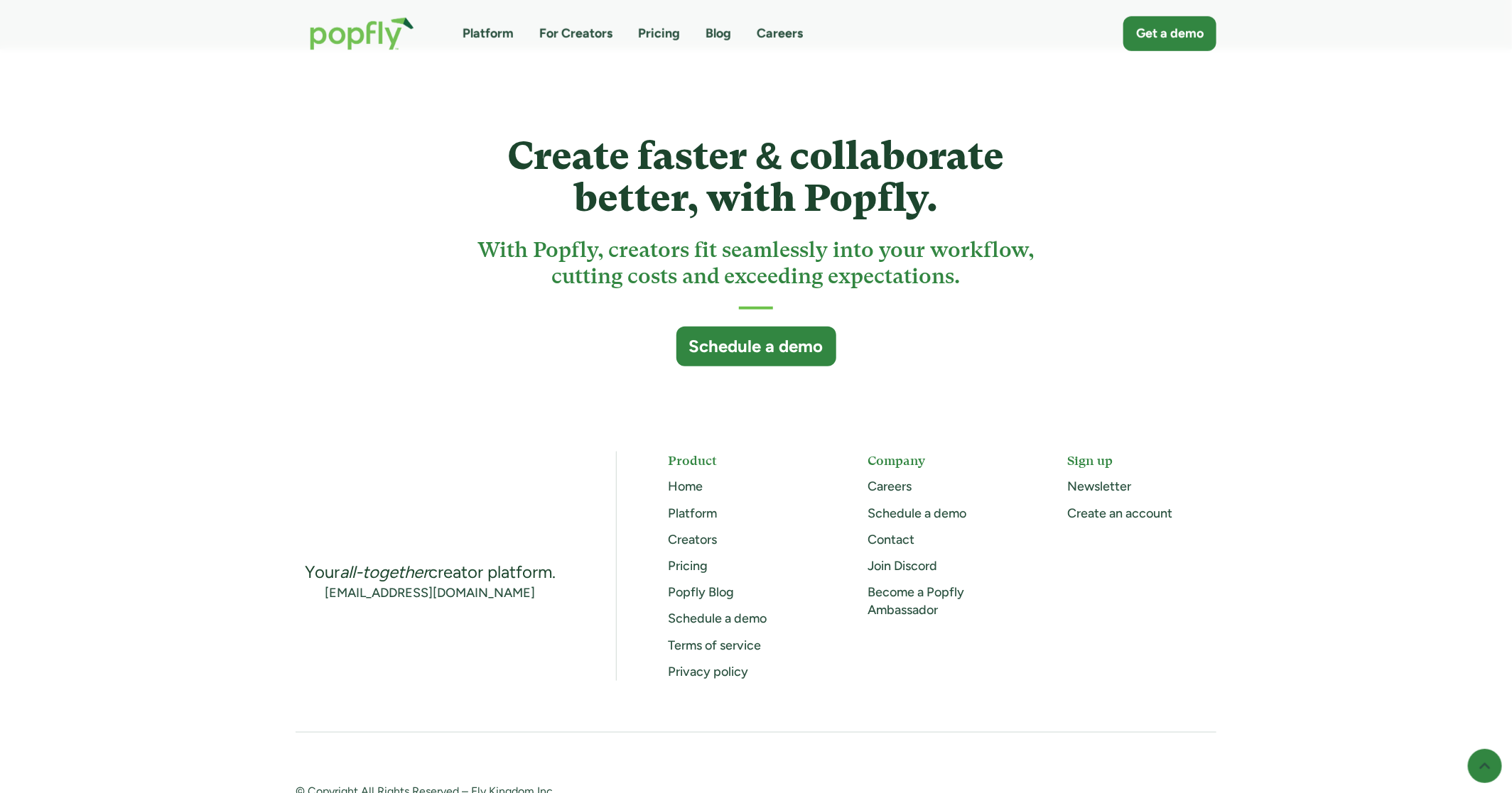
scroll to position [3680, 0]
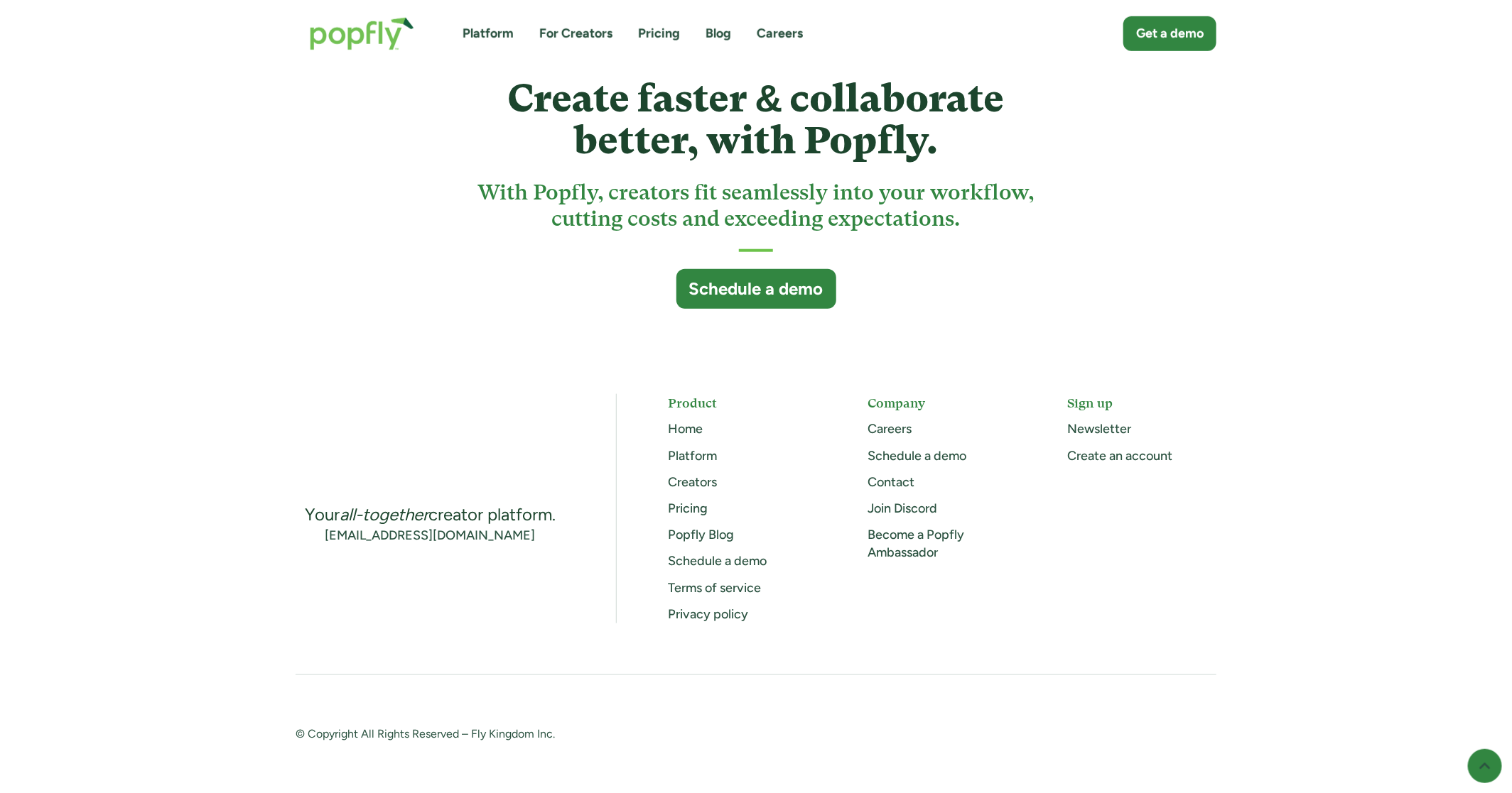
click at [690, 423] on link "Home" at bounding box center [685, 429] width 35 height 16
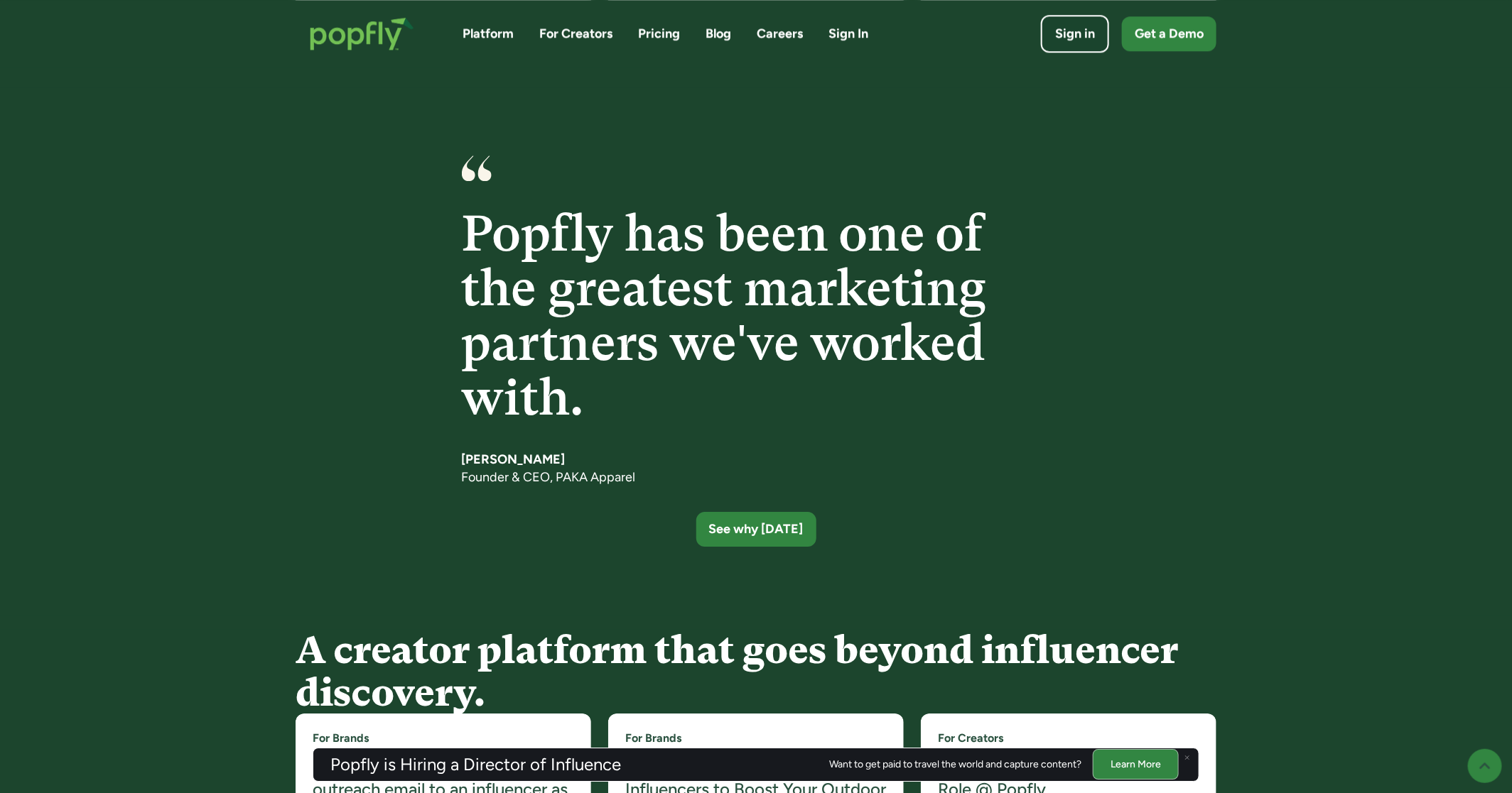
scroll to position [2143, 0]
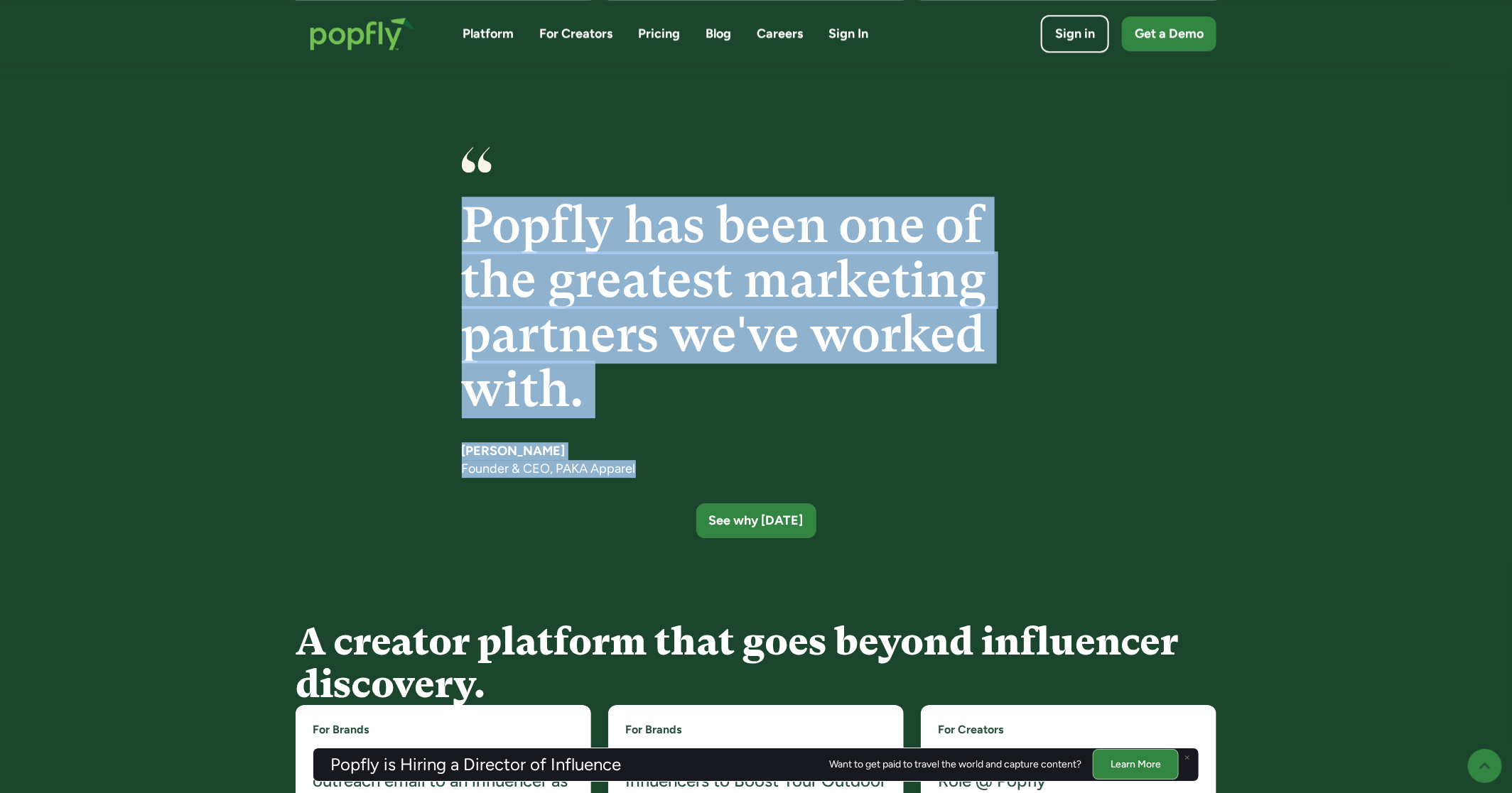
drag, startPoint x: 474, startPoint y: 234, endPoint x: 656, endPoint y: 465, distance: 294.1
click at [656, 465] on div "Popfly has been one of the greatest marketing partners we've worked with. Kris …" at bounding box center [756, 343] width 589 height 392
click at [750, 519] on div "See why today" at bounding box center [756, 521] width 104 height 20
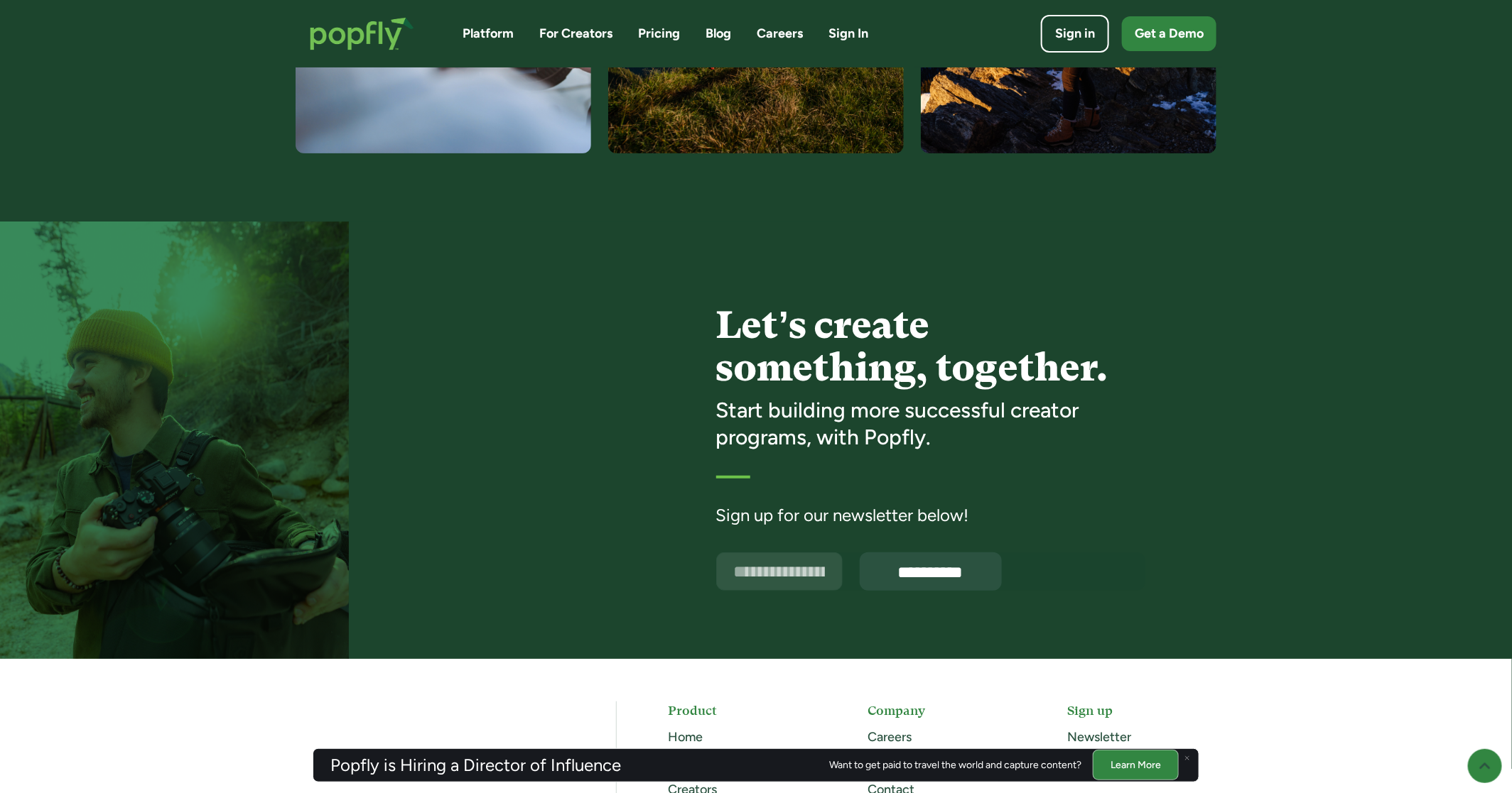
scroll to position [3224, 0]
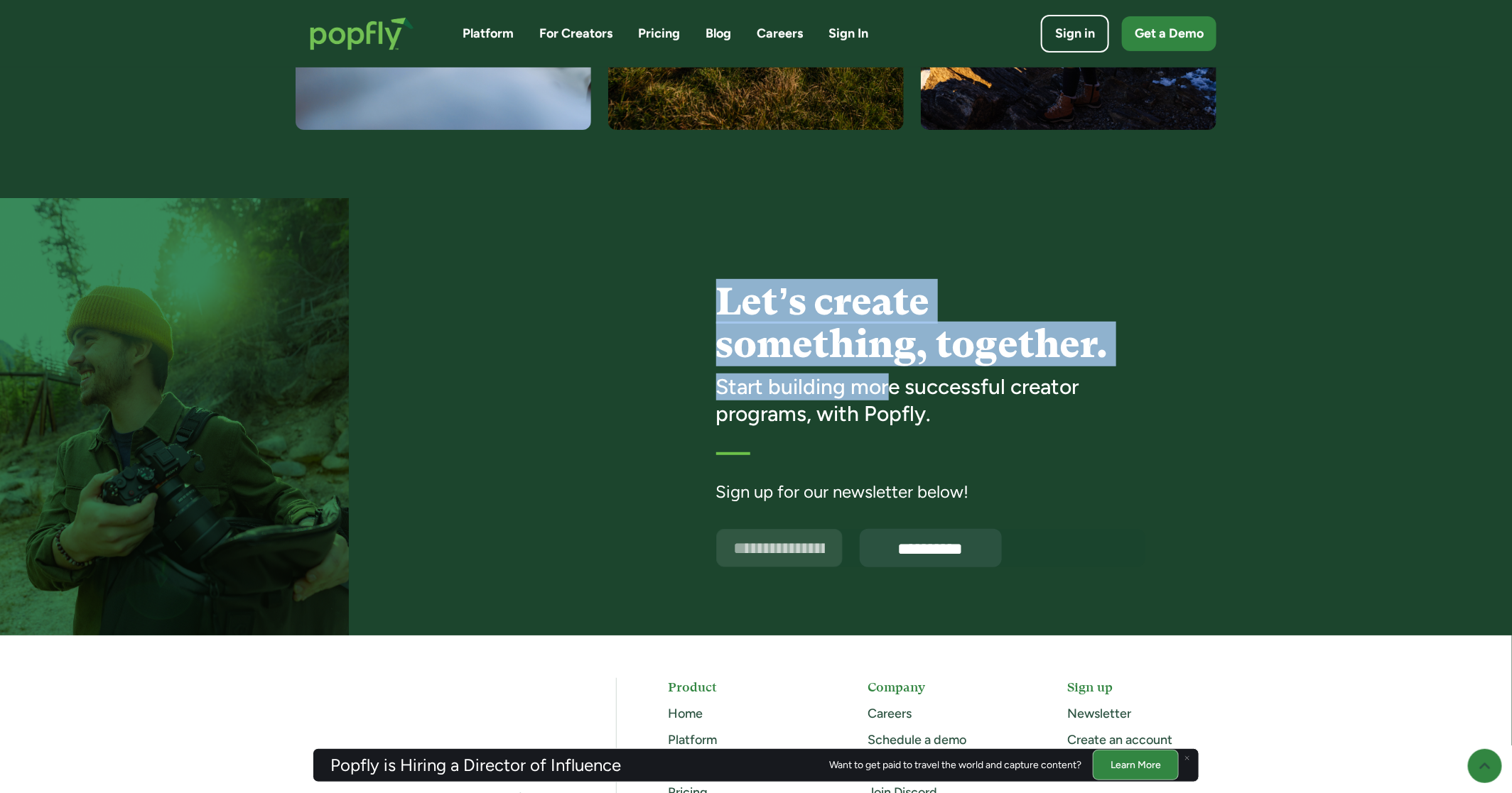
drag, startPoint x: 778, startPoint y: 272, endPoint x: 887, endPoint y: 376, distance: 150.7
click at [887, 376] on div "Let’s create something, together. Start building more successful creator progra…" at bounding box center [931, 346] width 429 height 161
click at [887, 376] on h3 "Start building more successful creator programs, with Popfly." at bounding box center [931, 400] width 429 height 54
drag, startPoint x: 774, startPoint y: 305, endPoint x: 909, endPoint y: 393, distance: 161.1
click at [909, 393] on div "Let’s create something, together. Start building more successful creator progra…" at bounding box center [931, 346] width 429 height 161
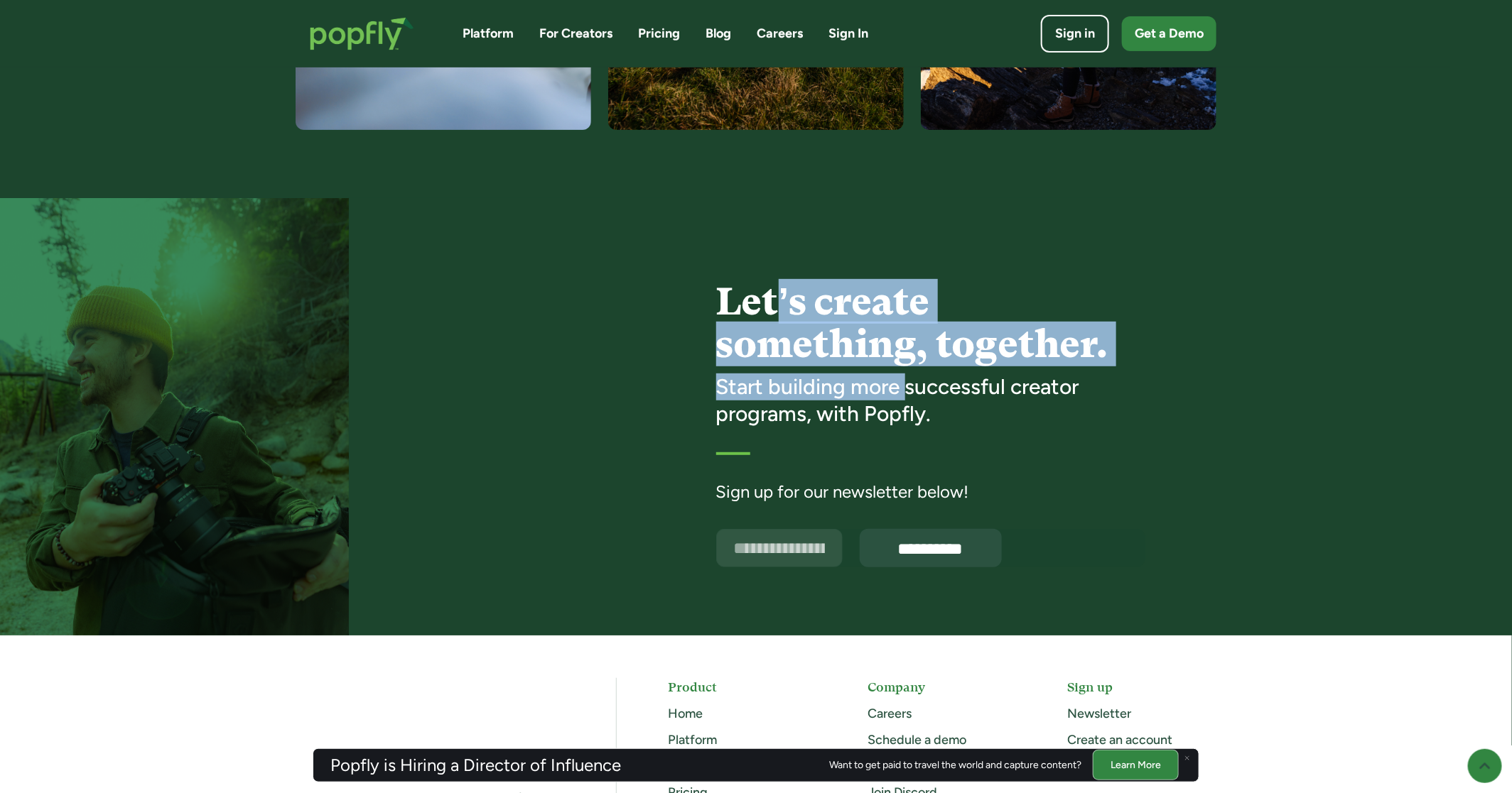
click at [909, 393] on h3 "Start building more successful creator programs, with Popfly." at bounding box center [931, 400] width 429 height 54
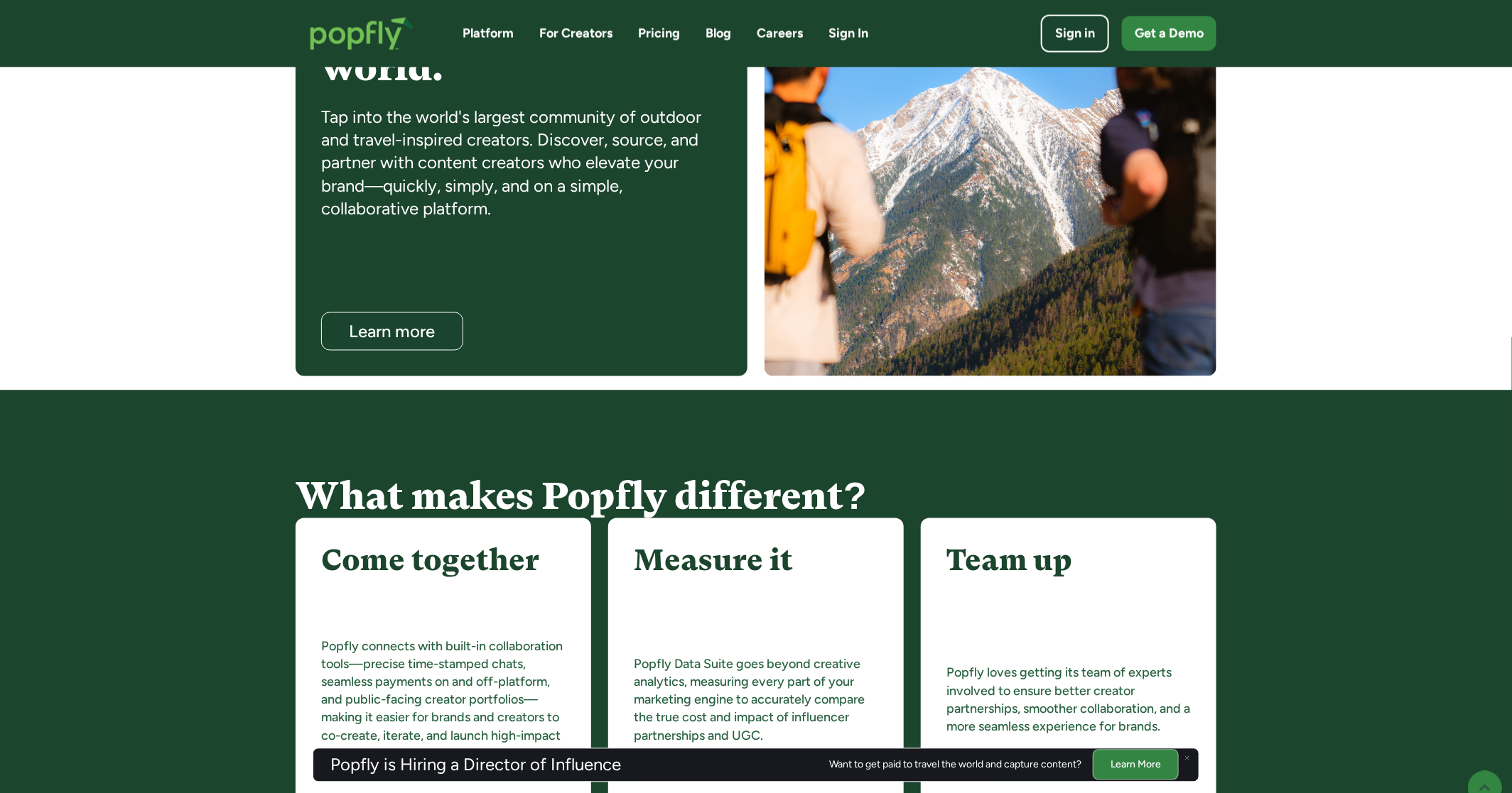
scroll to position [0, 0]
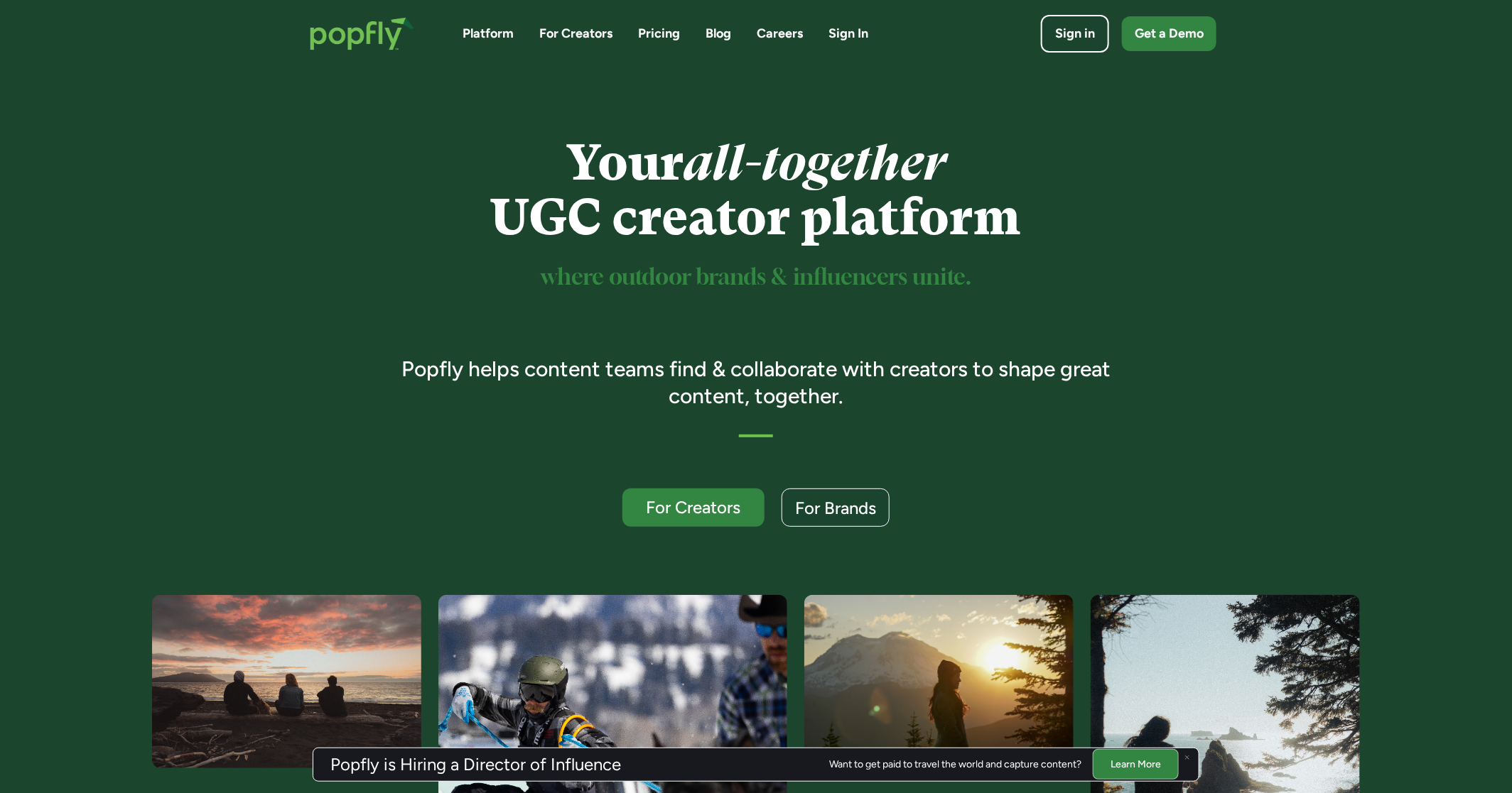
click at [601, 36] on link "For Creators" at bounding box center [575, 33] width 73 height 18
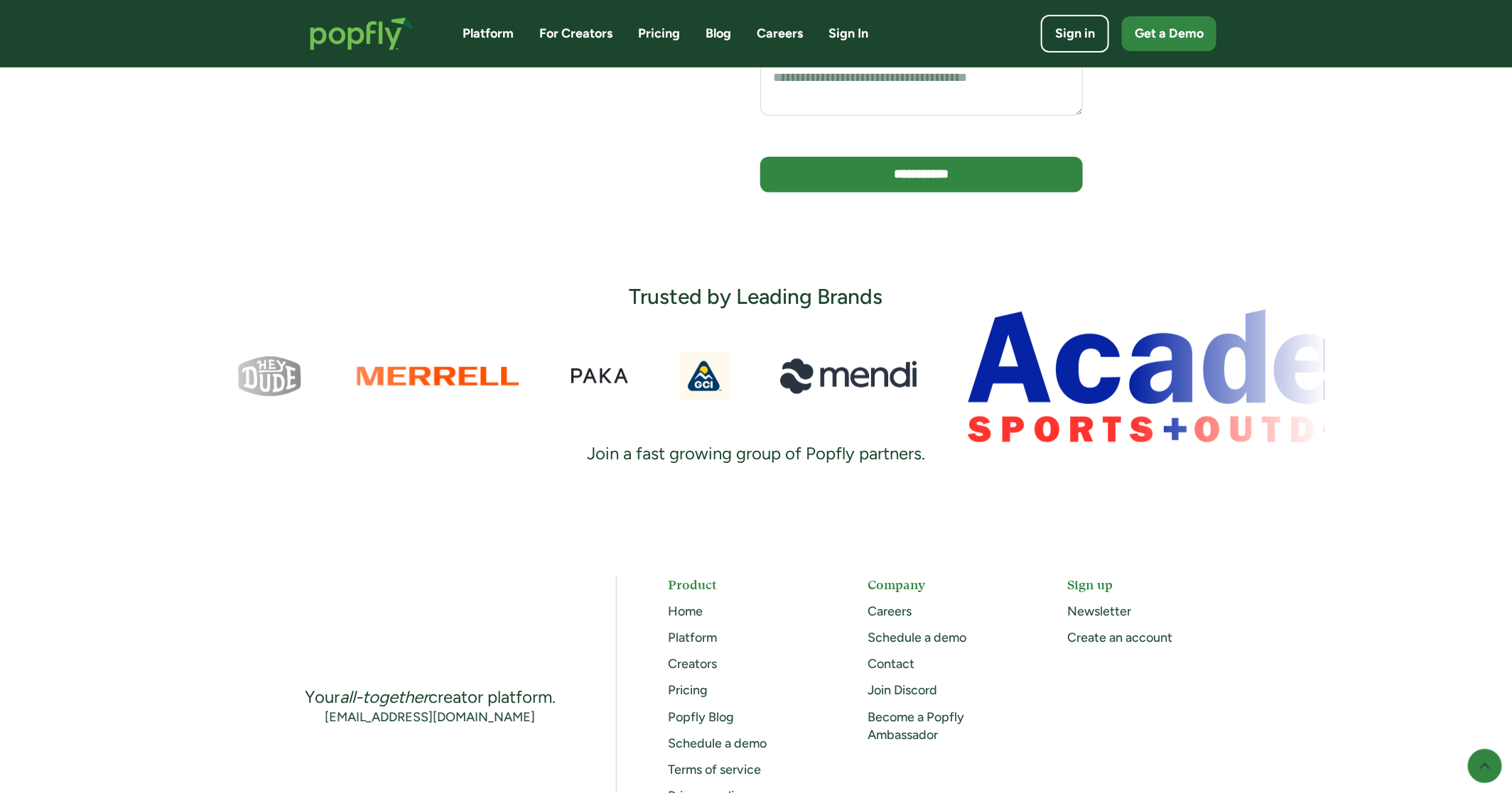
scroll to position [488, 0]
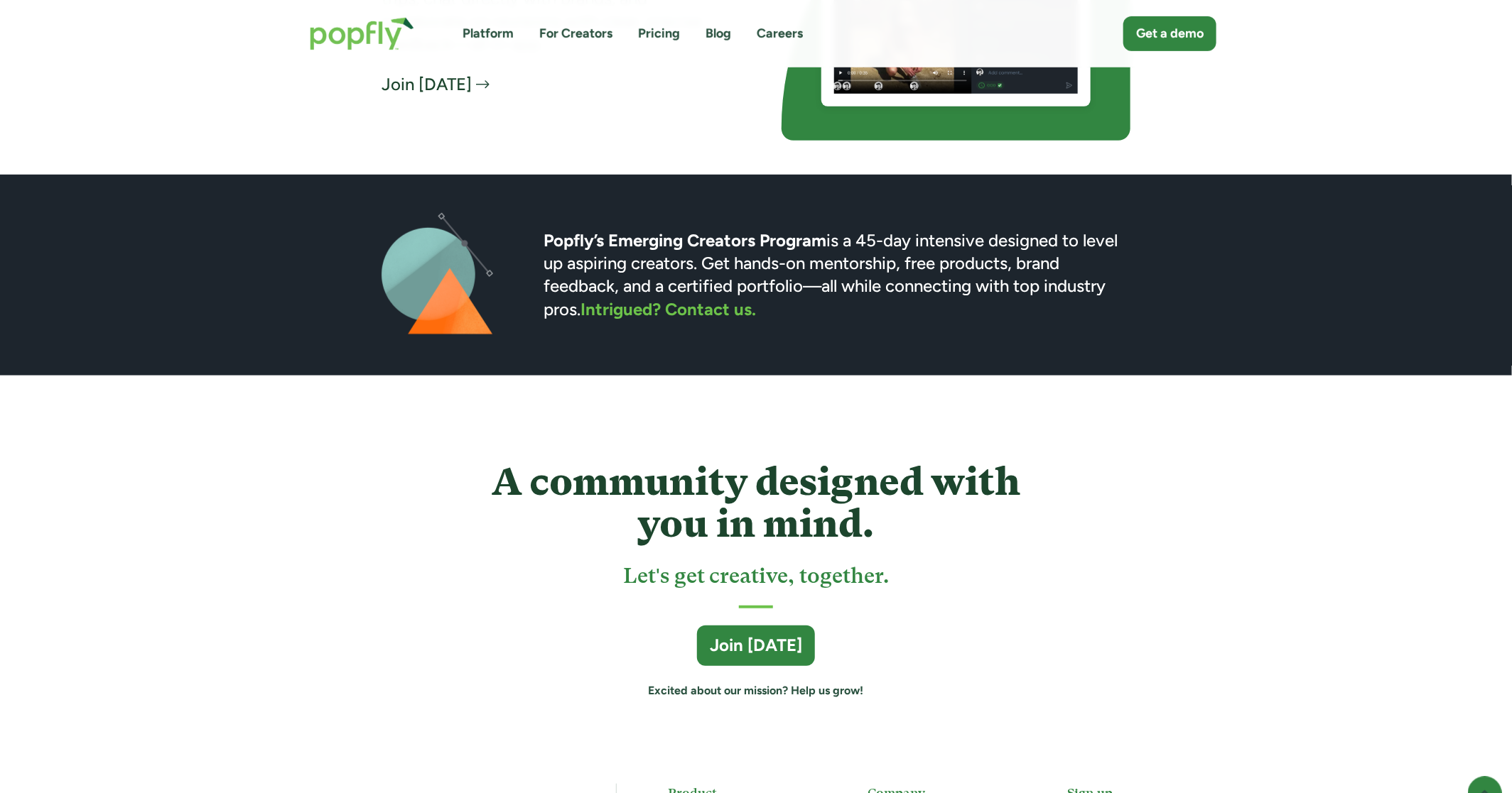
scroll to position [3398, 0]
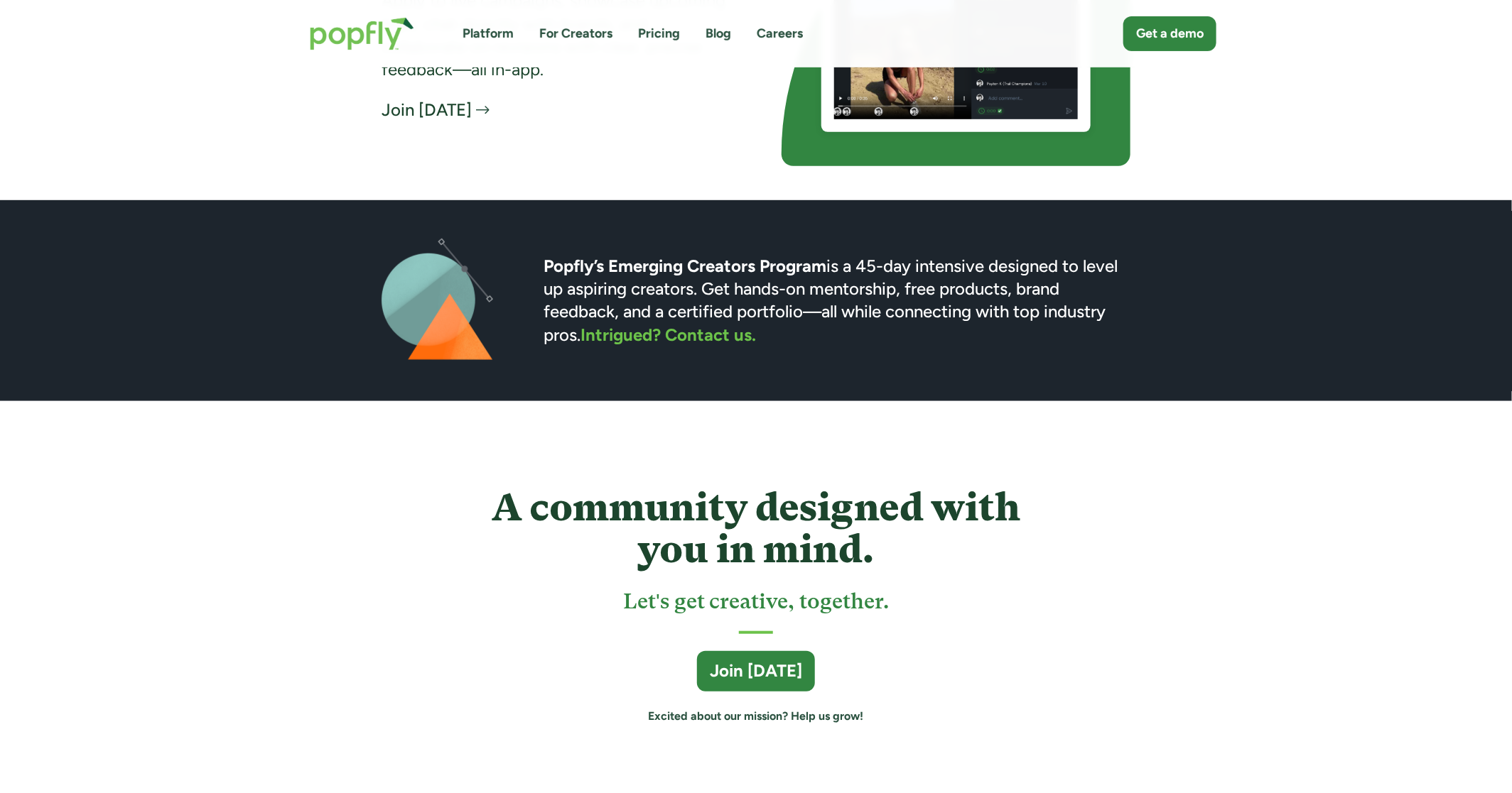
click at [711, 30] on link "Blog" at bounding box center [718, 33] width 26 height 18
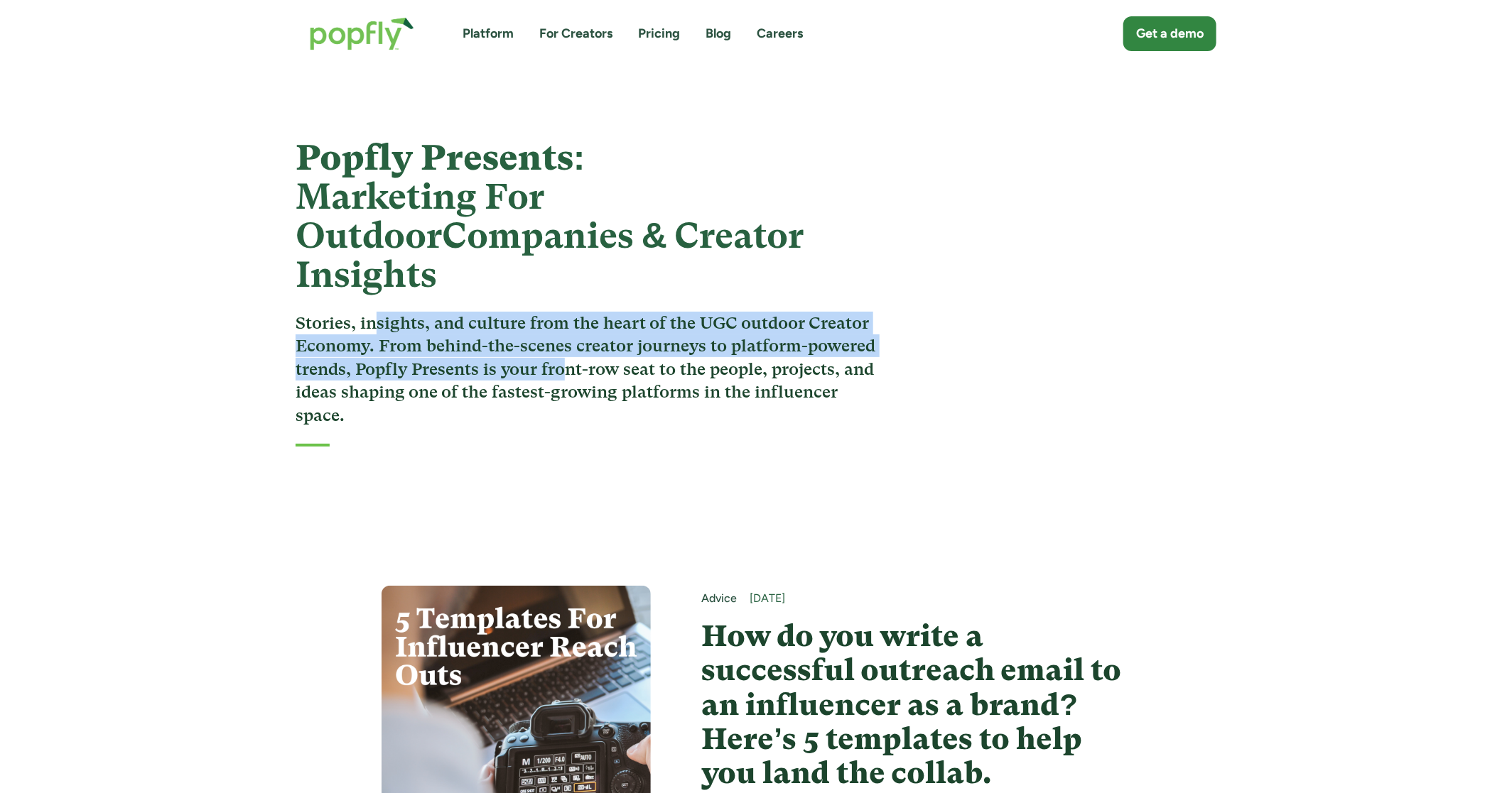
drag, startPoint x: 377, startPoint y: 287, endPoint x: 568, endPoint y: 319, distance: 193.7
click at [568, 319] on h3 "Stories, insights, and culture from the heart of the UGC outdoor Creator Econom…" at bounding box center [590, 369] width 589 height 115
click at [570, 319] on h3 "Stories, insights, and culture from the heart of the UGC outdoor Creator Econom…" at bounding box center [590, 369] width 589 height 115
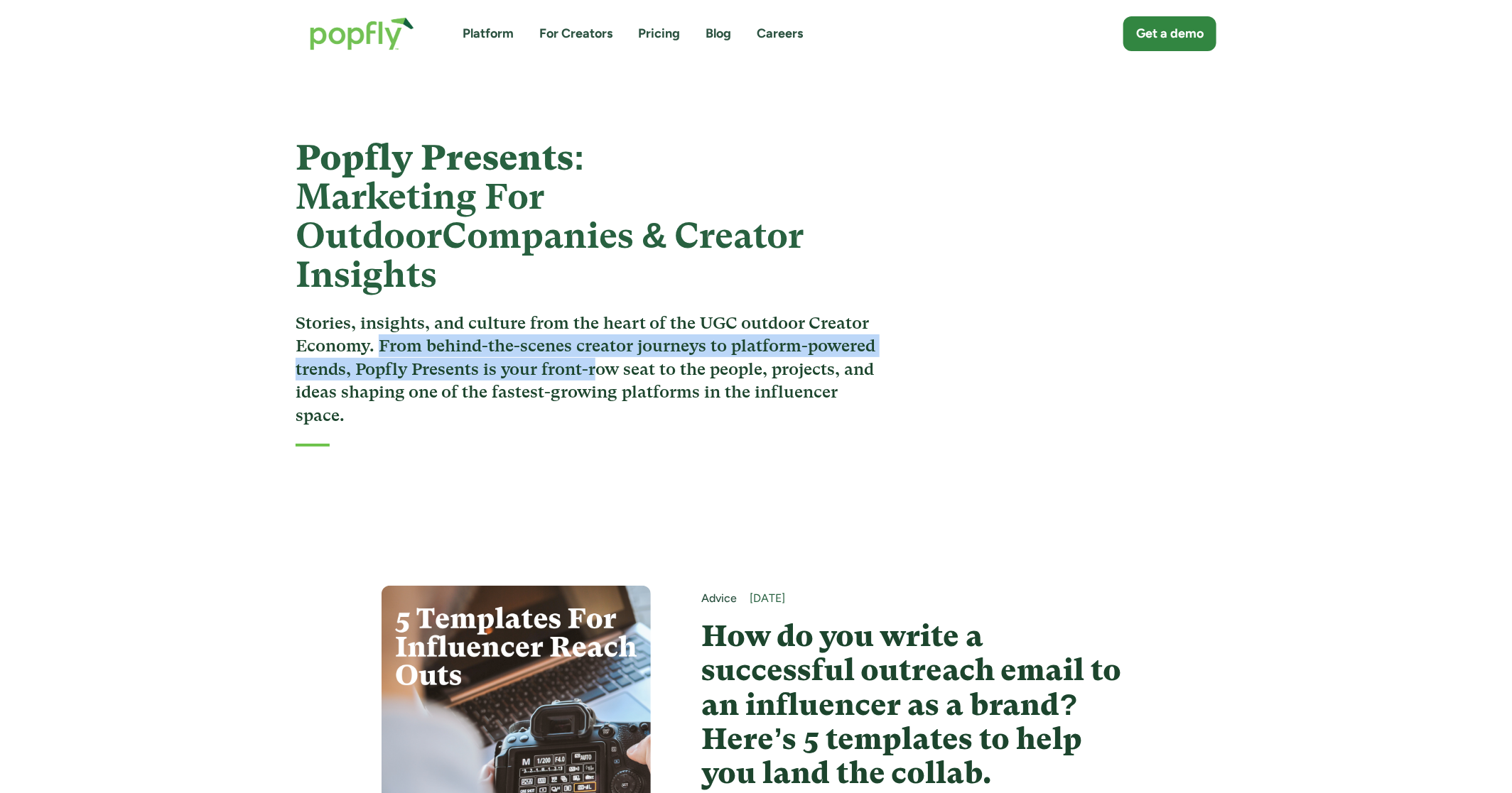
drag, startPoint x: 382, startPoint y: 309, endPoint x: 595, endPoint y: 338, distance: 215.0
click at [595, 338] on h3 "Stories, insights, and culture from the heart of the UGC outdoor Creator Econom…" at bounding box center [590, 369] width 589 height 115
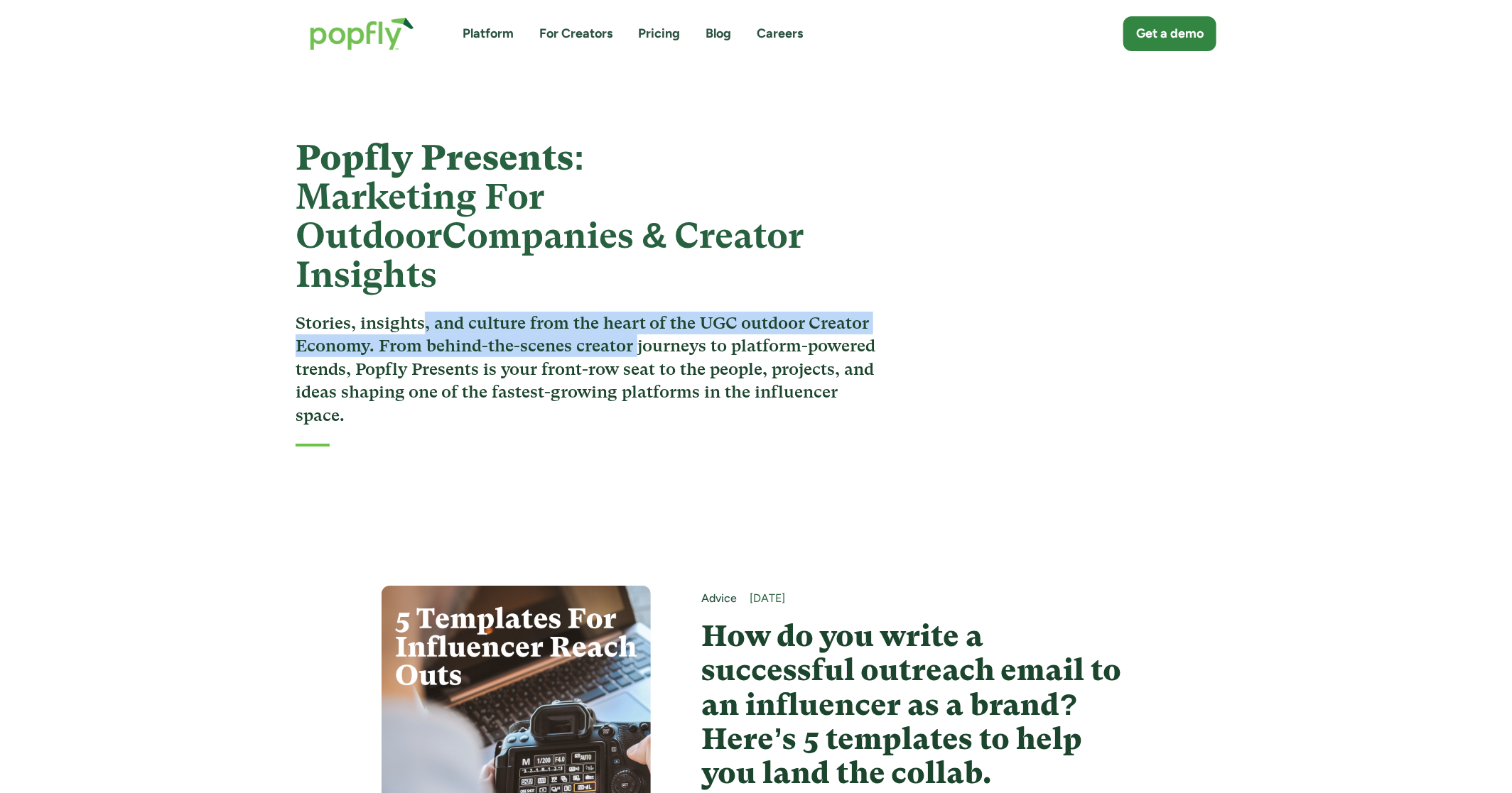
drag, startPoint x: 421, startPoint y: 276, endPoint x: 636, endPoint y: 312, distance: 218.0
click at [636, 312] on h3 "Stories, insights, and culture from the heart of the UGC outdoor Creator Econom…" at bounding box center [590, 369] width 589 height 115
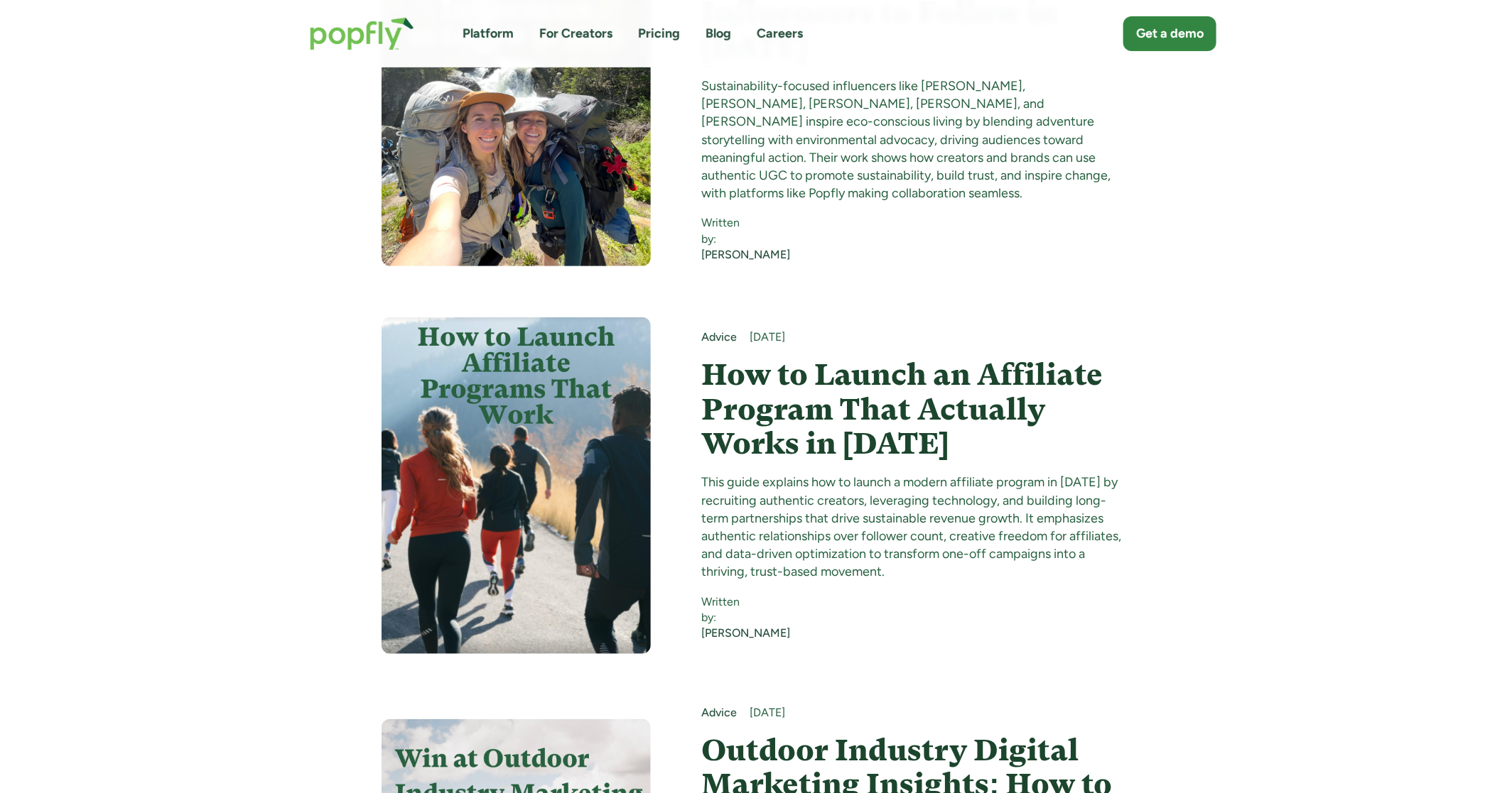
click at [777, 360] on h4 "How to Launch an Affiliate Program That Actually Works in [DATE]" at bounding box center [917, 409] width 429 height 103
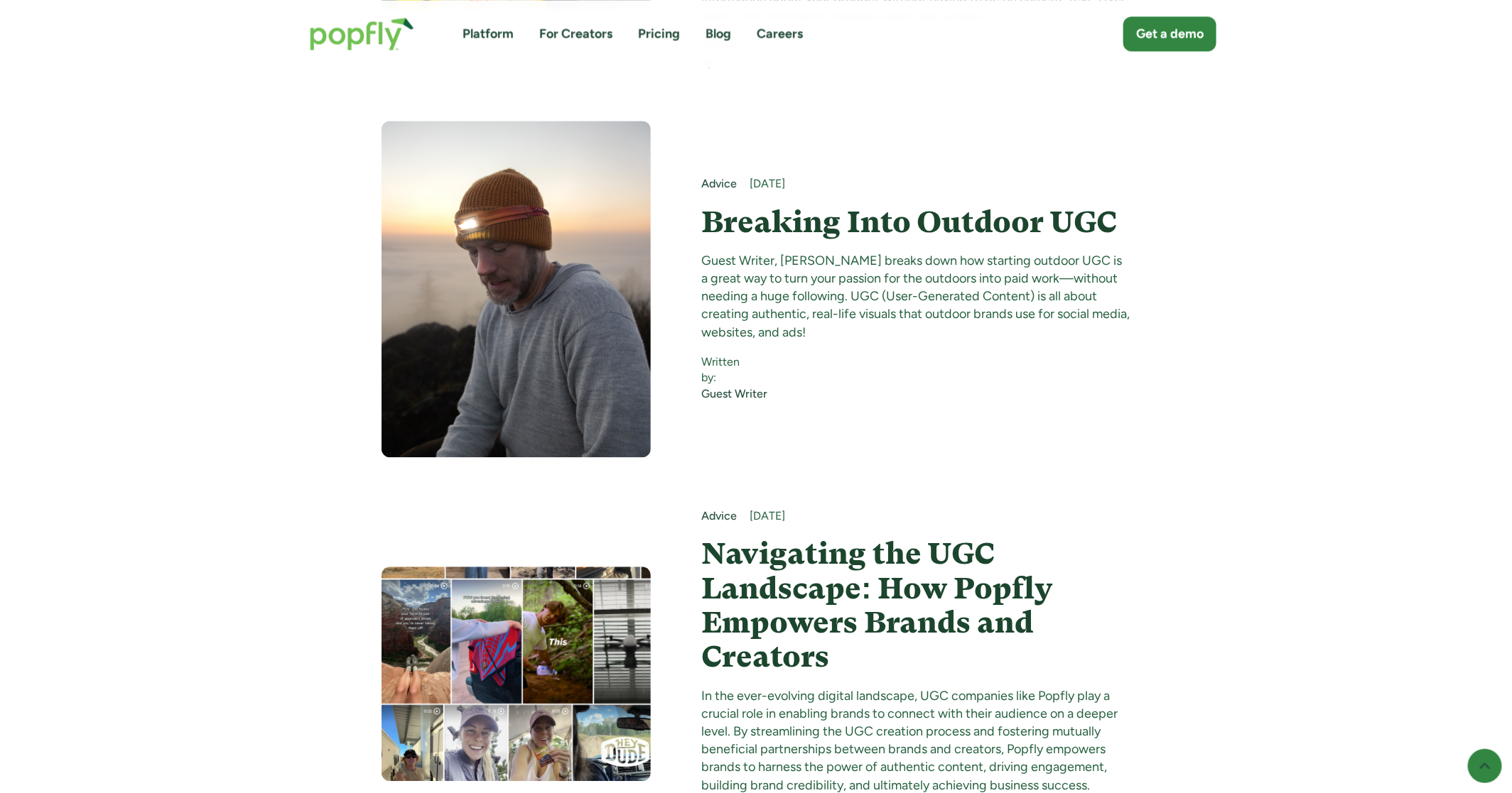
scroll to position [13916, 0]
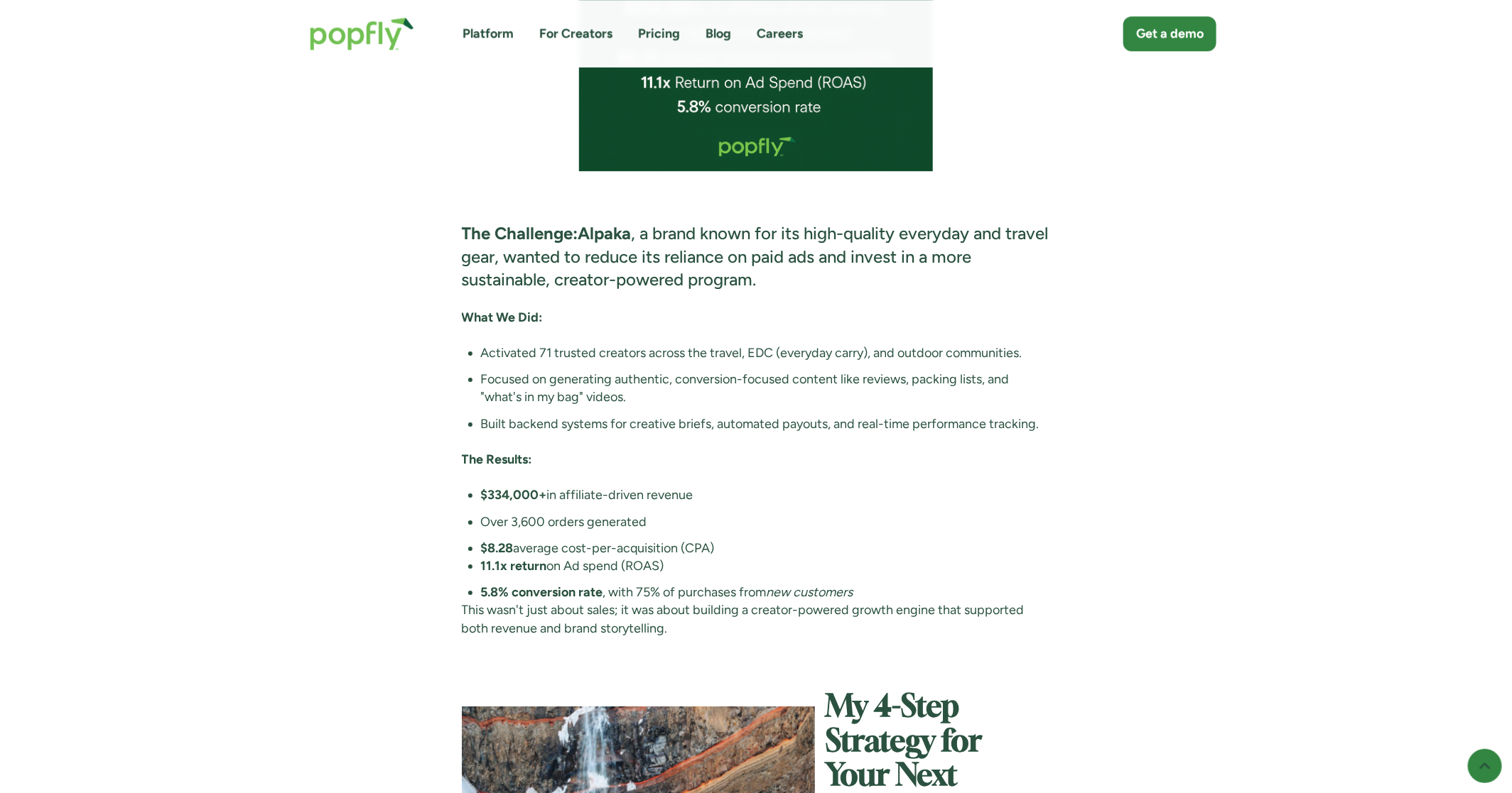
scroll to position [4146, 0]
